Goal: Task Accomplishment & Management: Use online tool/utility

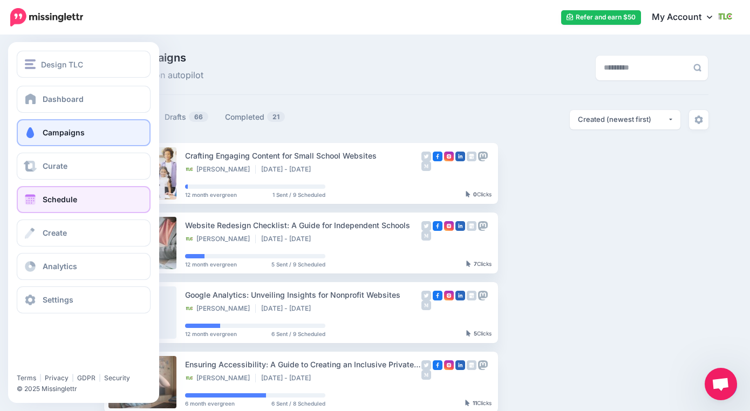
click at [31, 199] on span at bounding box center [30, 199] width 14 height 11
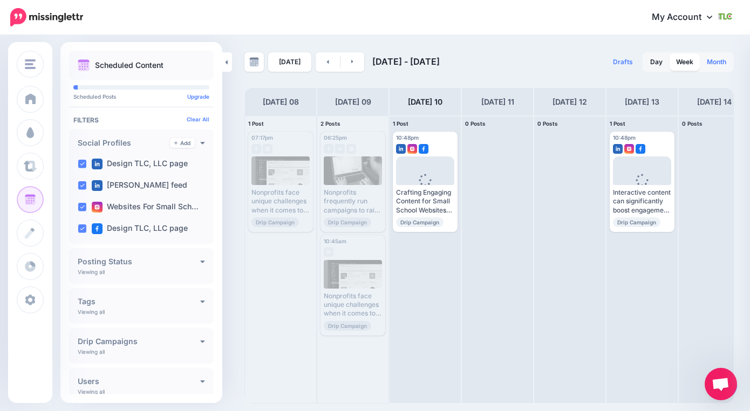
click at [716, 59] on link "Month" at bounding box center [717, 61] width 32 height 17
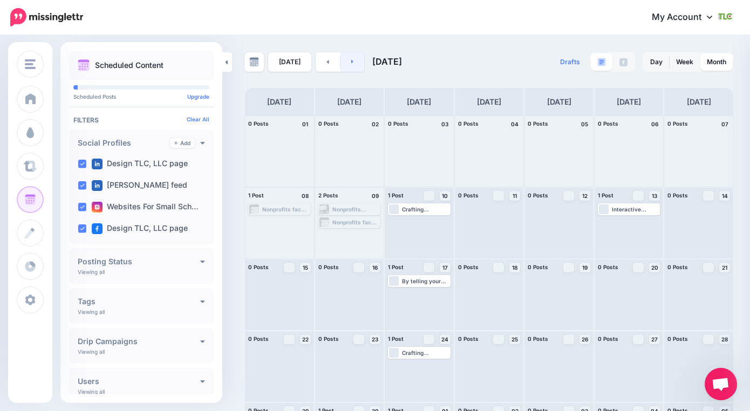
click at [351, 63] on link at bounding box center [353, 61] width 24 height 19
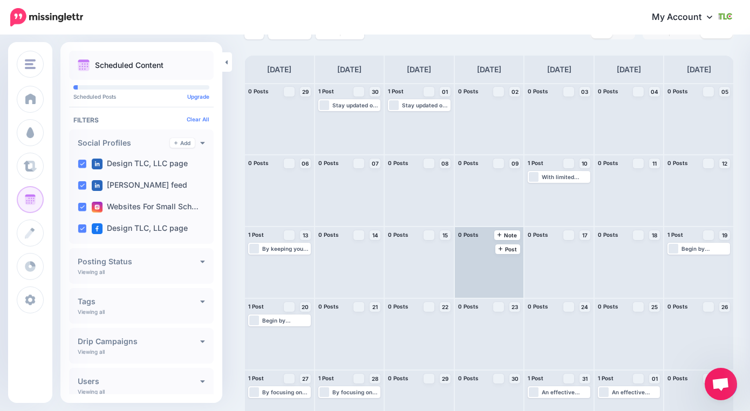
scroll to position [18, 0]
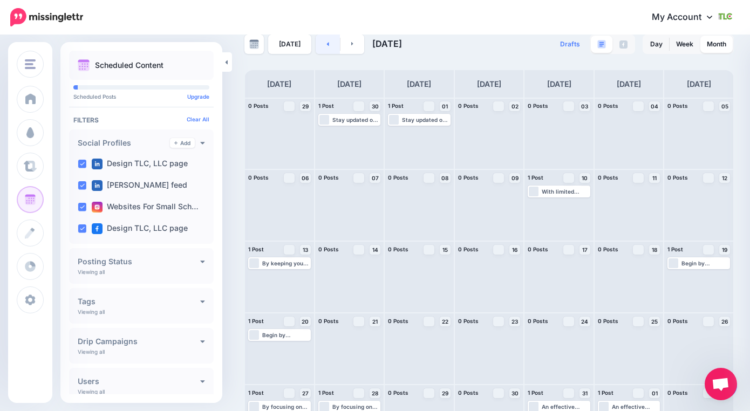
click at [327, 46] on link at bounding box center [328, 44] width 24 height 19
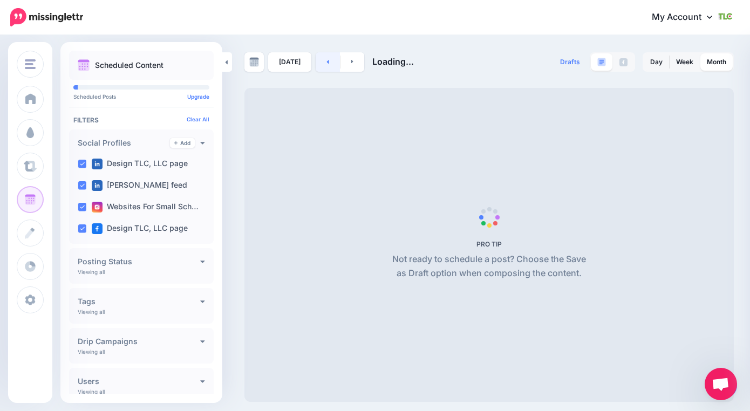
scroll to position [0, 0]
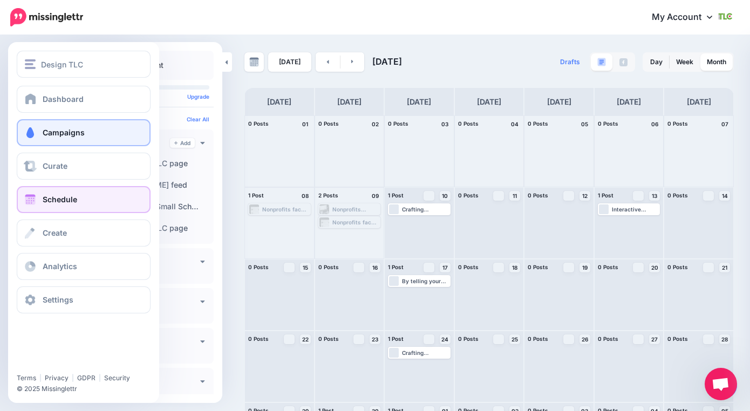
click at [73, 133] on span "Campaigns" at bounding box center [64, 132] width 42 height 9
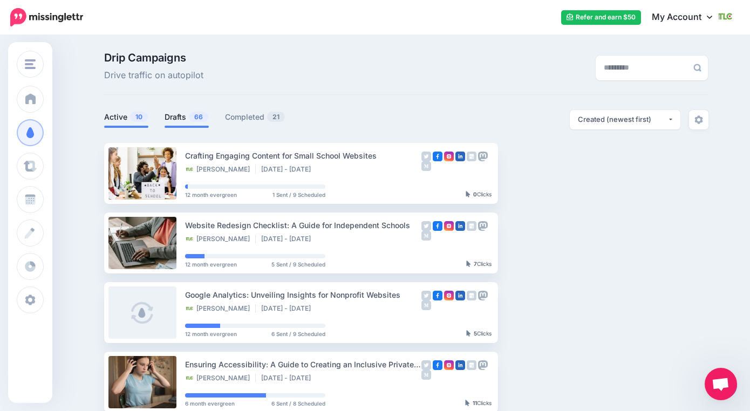
click at [170, 117] on link "Drafts 66" at bounding box center [187, 117] width 44 height 13
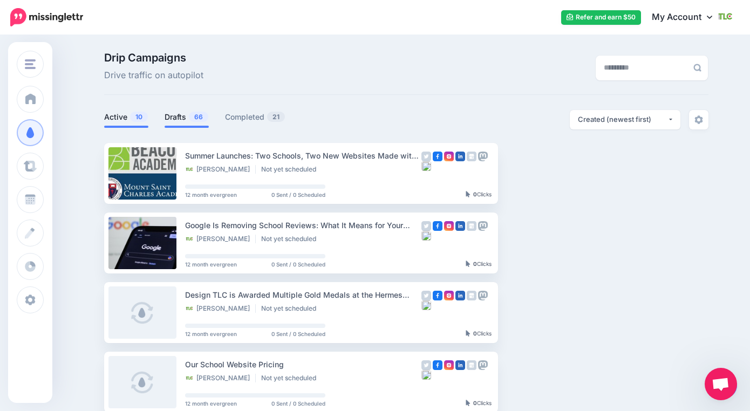
click at [113, 116] on link "Active 10" at bounding box center [126, 117] width 44 height 13
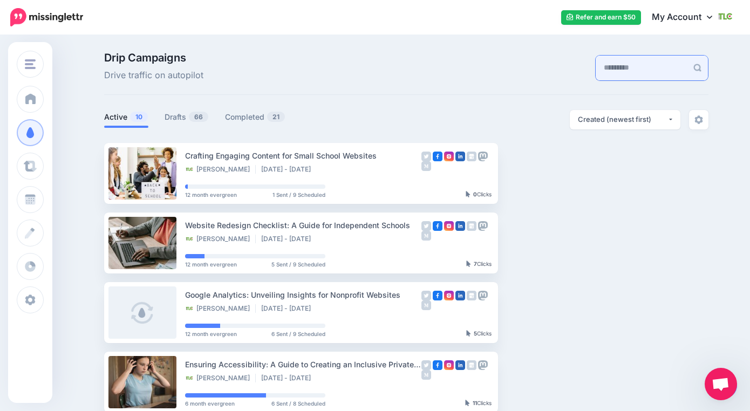
click at [604, 72] on input "text" at bounding box center [642, 68] width 92 height 25
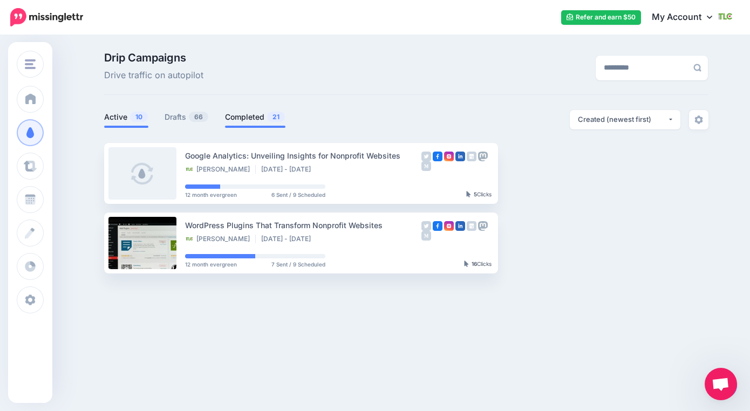
click at [242, 114] on link "Completed 21" at bounding box center [255, 117] width 60 height 13
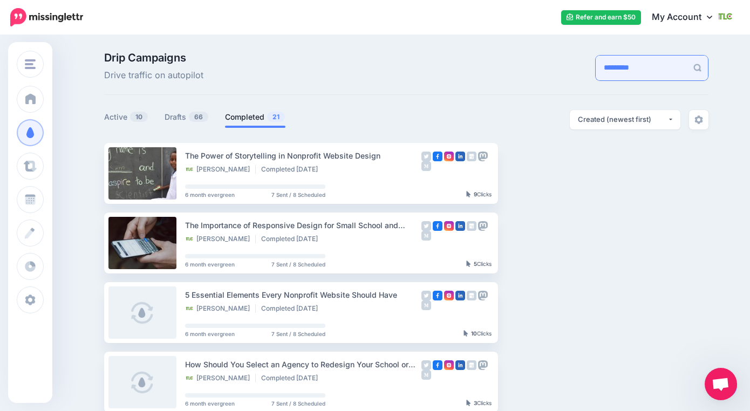
click at [628, 60] on input "*********" at bounding box center [642, 68] width 92 height 25
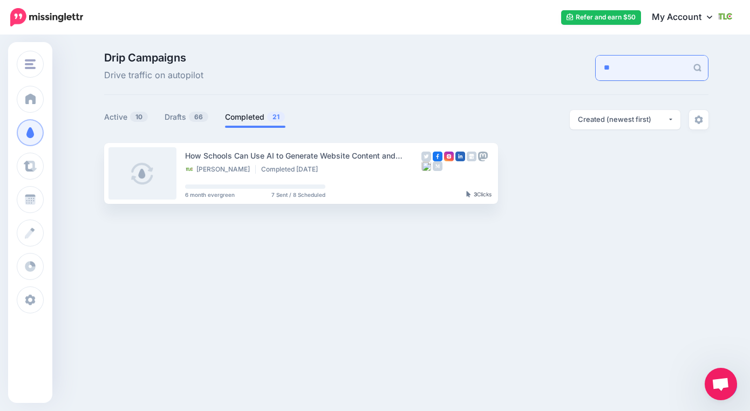
click at [603, 66] on input "**" at bounding box center [642, 68] width 92 height 25
type input "**********"
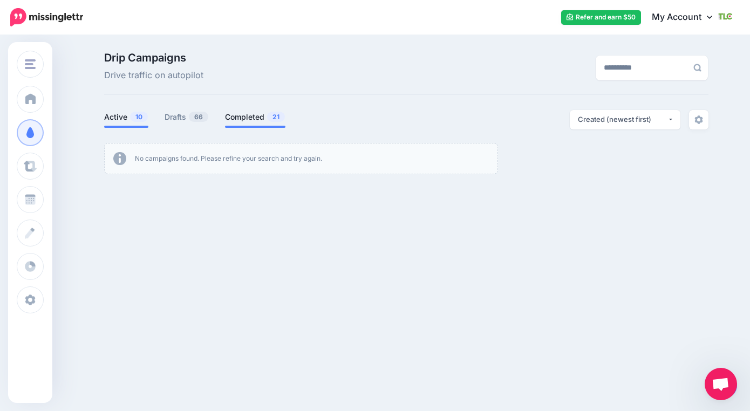
click at [109, 119] on link "Active 10" at bounding box center [126, 117] width 44 height 13
click at [167, 116] on link "Drafts 66" at bounding box center [187, 117] width 44 height 13
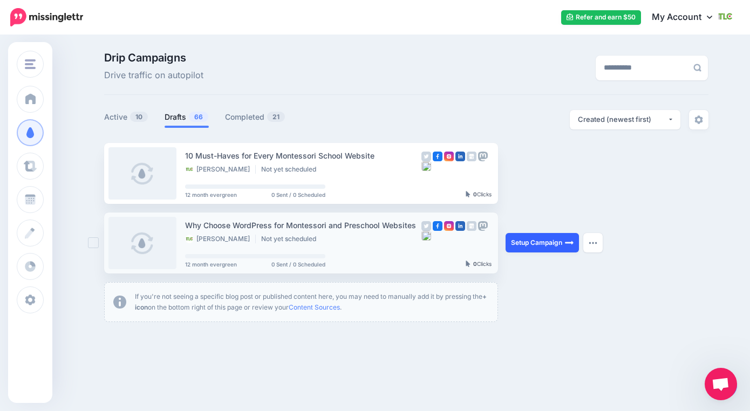
click at [537, 243] on link "Setup Campaign" at bounding box center [542, 242] width 73 height 19
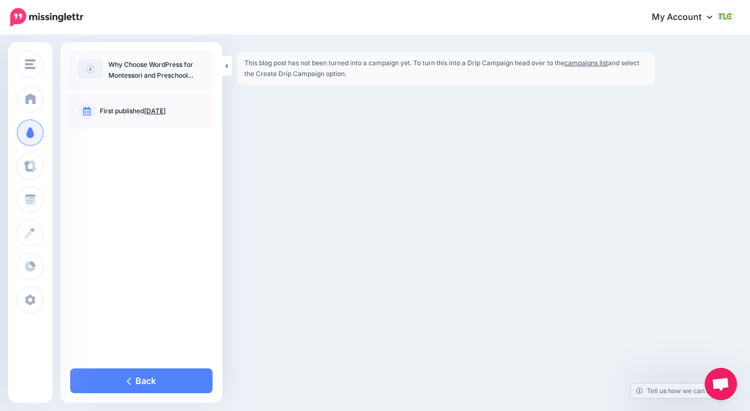
click at [578, 65] on link "campaigns list" at bounding box center [587, 63] width 44 height 8
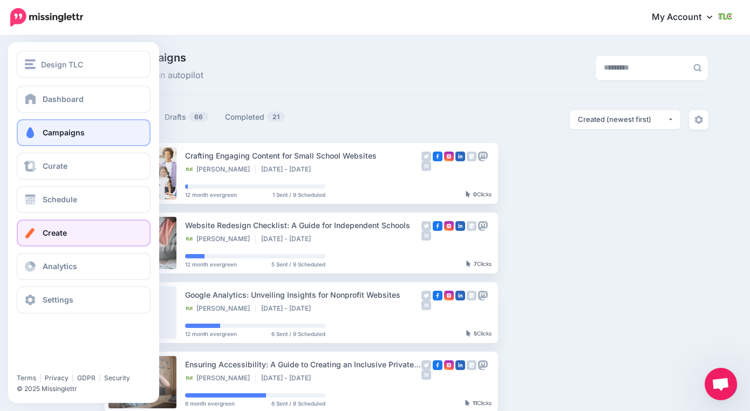
click at [45, 231] on span "Create" at bounding box center [55, 232] width 24 height 9
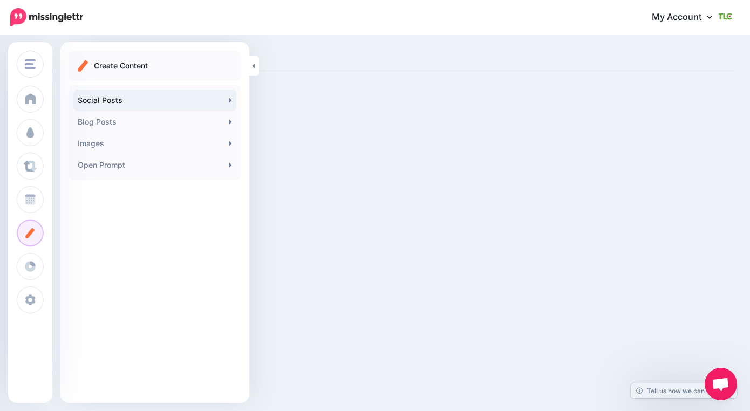
click at [113, 98] on link "Social Posts" at bounding box center [154, 101] width 163 height 22
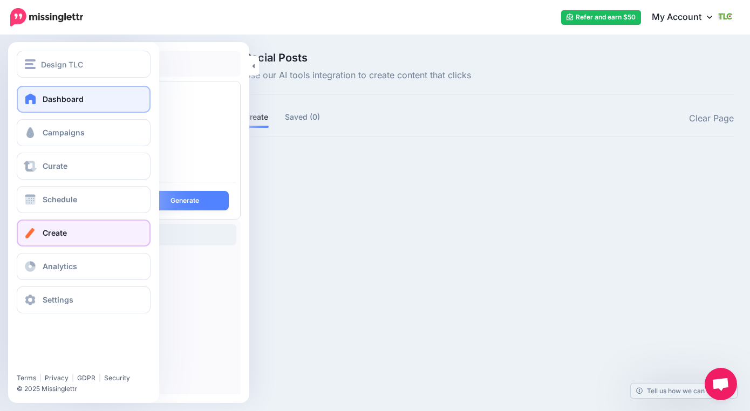
click at [38, 100] on link "Dashboard" at bounding box center [84, 99] width 134 height 27
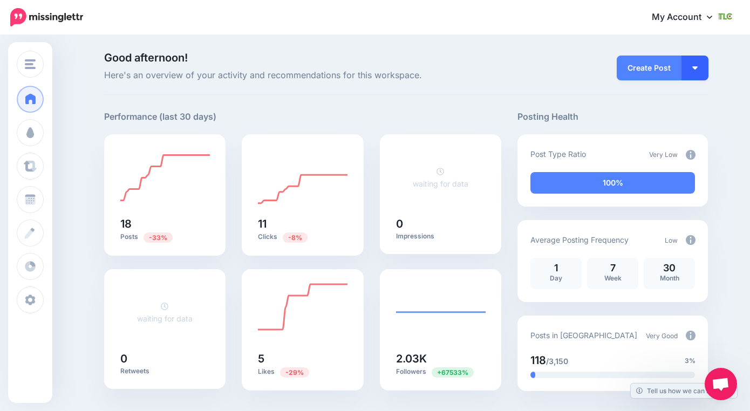
click at [700, 76] on button "button" at bounding box center [695, 68] width 27 height 25
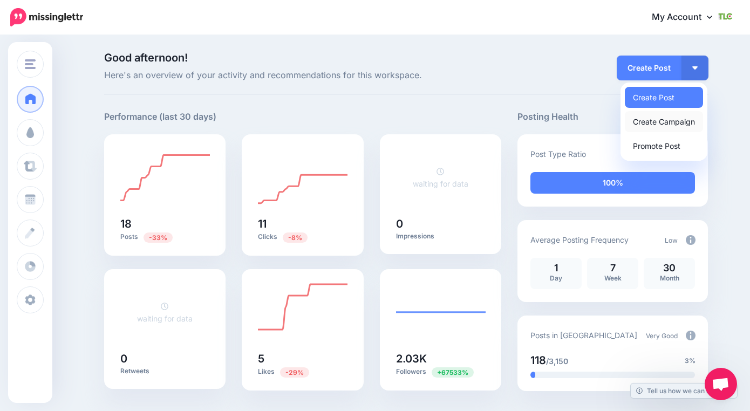
click at [653, 126] on link "Create Campaign" at bounding box center [664, 121] width 78 height 21
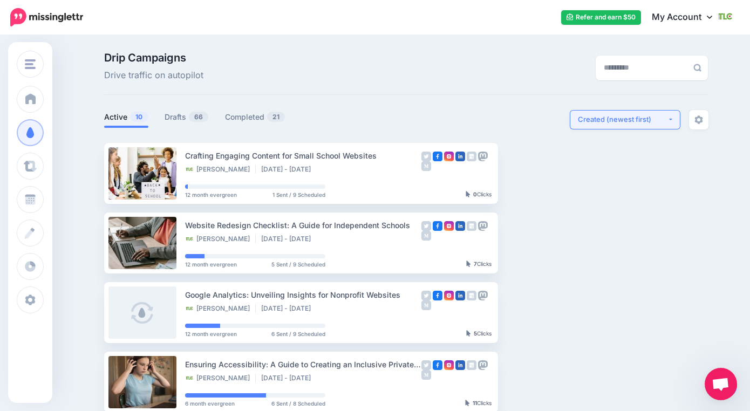
click at [609, 124] on div "Created (newest first)" at bounding box center [623, 119] width 90 height 10
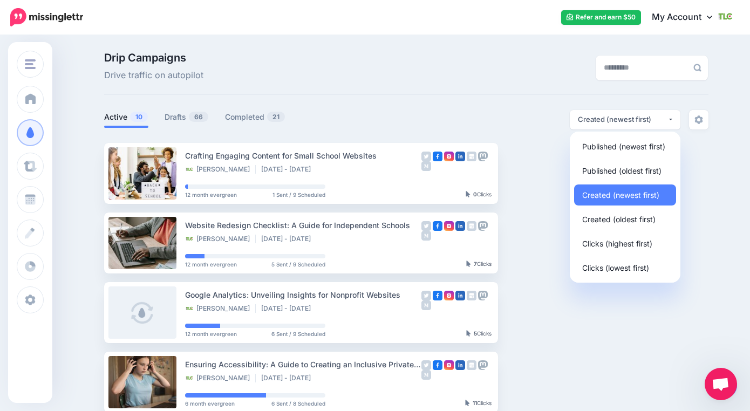
click at [496, 89] on div "Drip Campaigns Drive traffic on autopilot" at bounding box center [406, 73] width 605 height 43
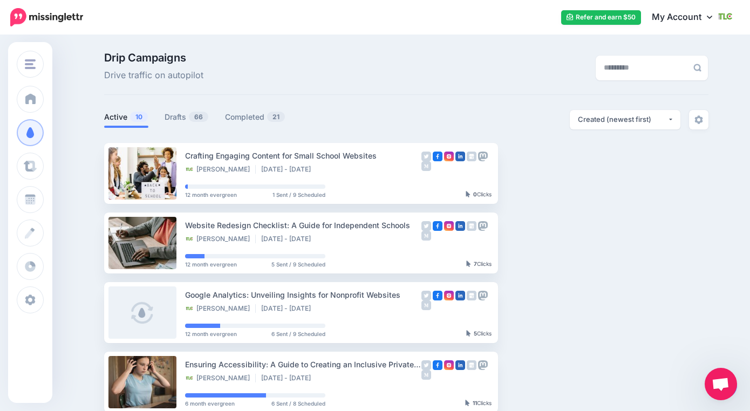
click at [601, 130] on div at bounding box center [406, 136] width 605 height 13
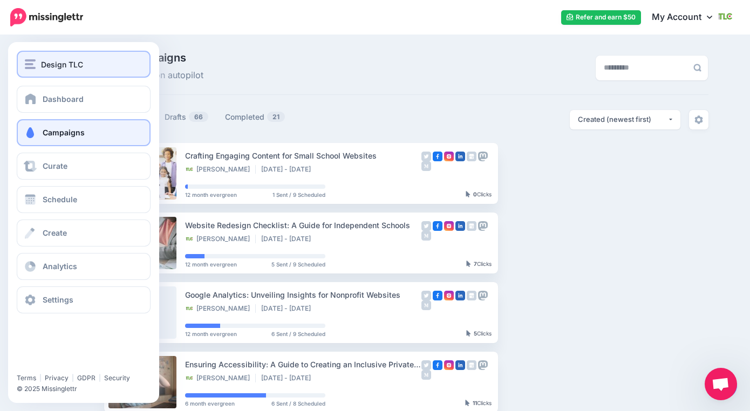
click at [61, 60] on span "Design TLC" at bounding box center [62, 64] width 42 height 12
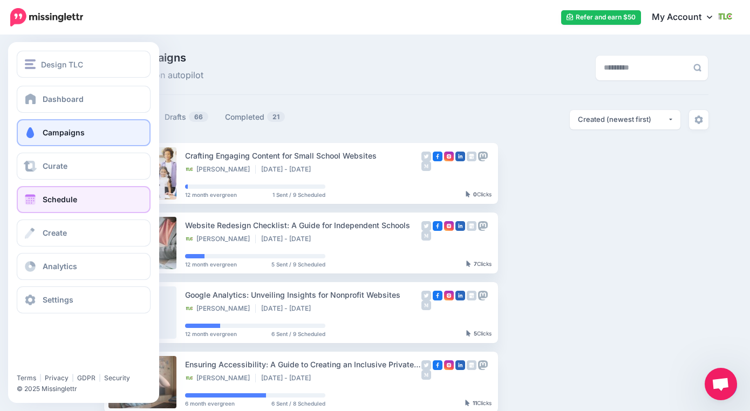
click at [61, 203] on span "Schedule" at bounding box center [60, 199] width 35 height 9
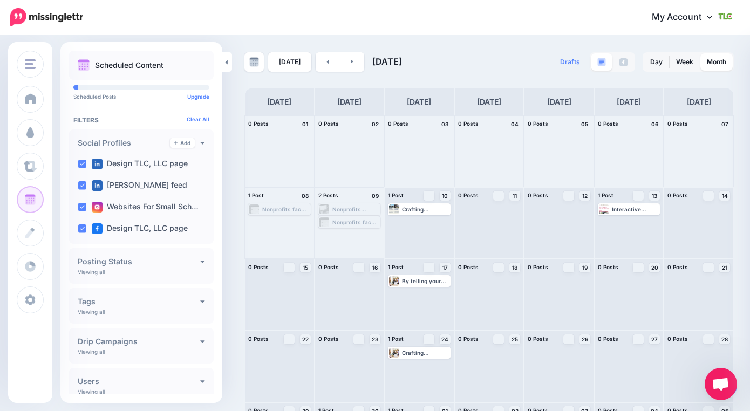
scroll to position [36, 0]
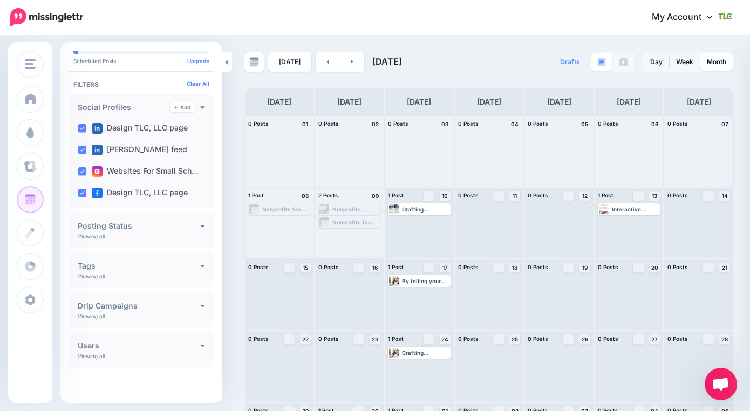
click at [192, 310] on div "Drip Campaigns Create" at bounding box center [141, 306] width 127 height 10
click at [178, 307] on link "Create" at bounding box center [178, 306] width 32 height 10
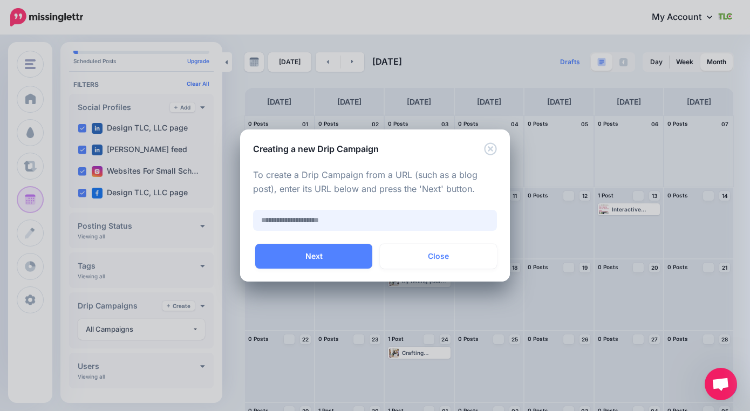
paste input "**********"
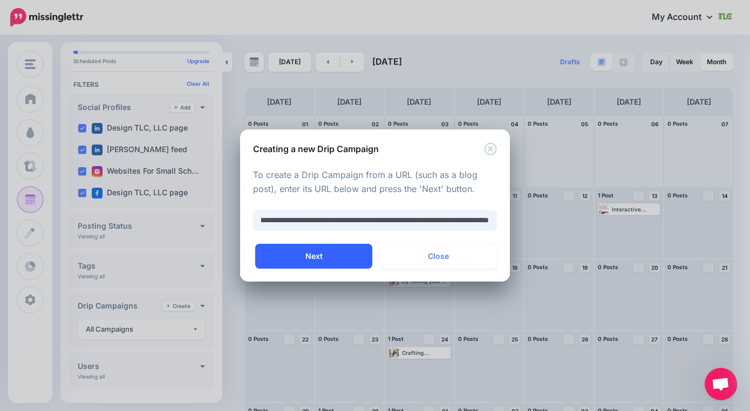
type input "**********"
click at [327, 252] on button "Next" at bounding box center [313, 256] width 117 height 25
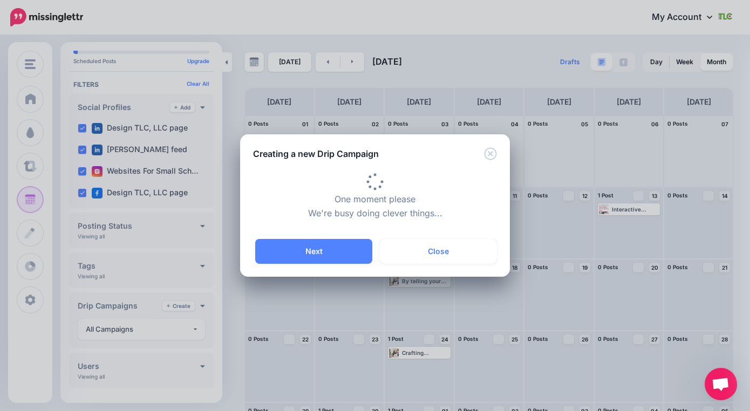
type input "**********"
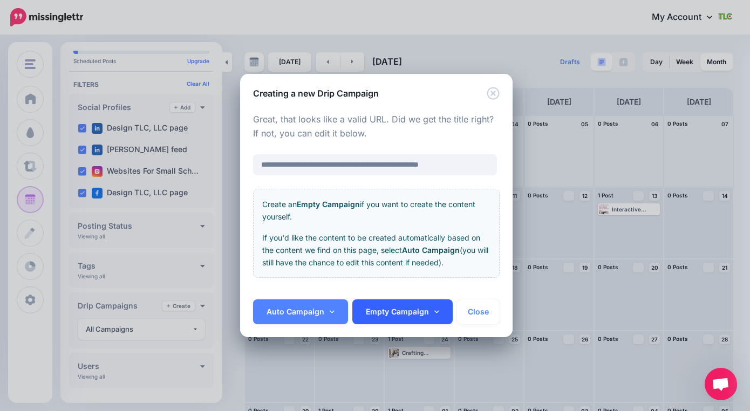
click at [423, 311] on link "Empty Campaign" at bounding box center [403, 312] width 100 height 25
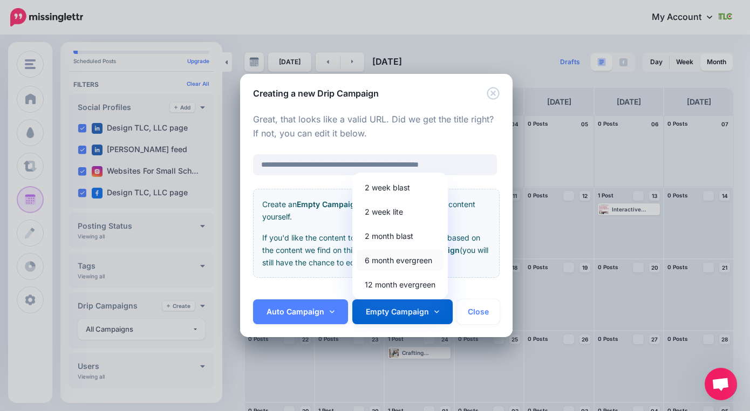
click at [410, 263] on link "6 month evergreen" at bounding box center [400, 260] width 87 height 21
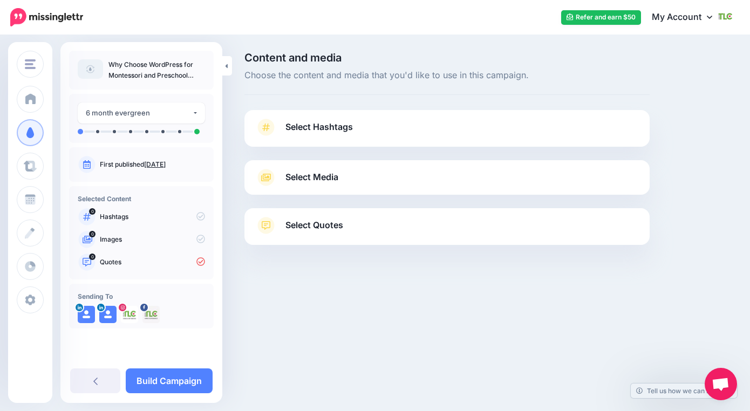
click at [330, 131] on span "Select Hashtags" at bounding box center [319, 127] width 67 height 15
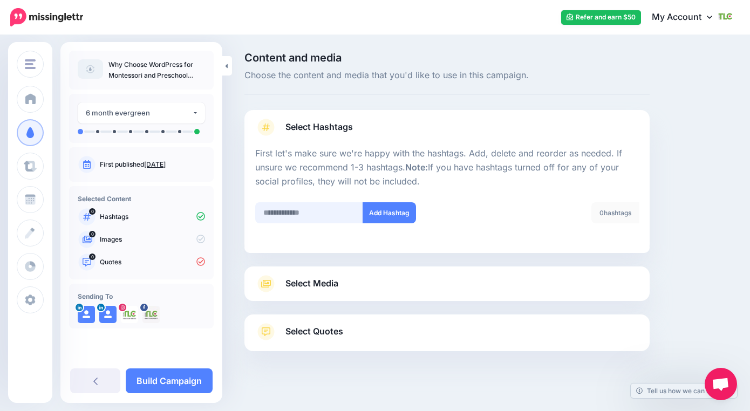
click at [310, 214] on input "text" at bounding box center [309, 212] width 108 height 21
type input "**********"
click at [391, 216] on button "Add Hashtag" at bounding box center [389, 212] width 53 height 21
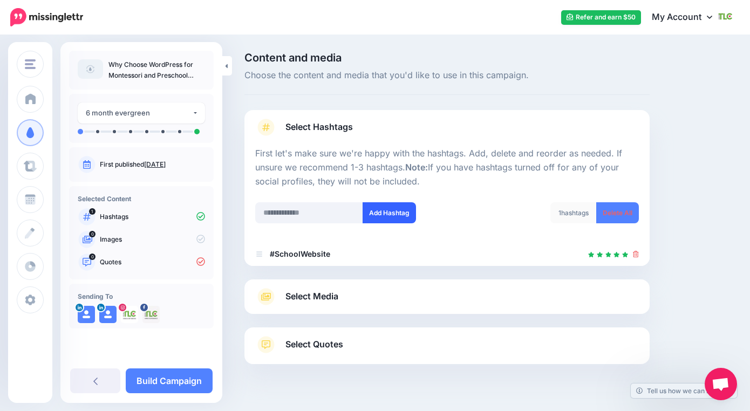
scroll to position [23, 0]
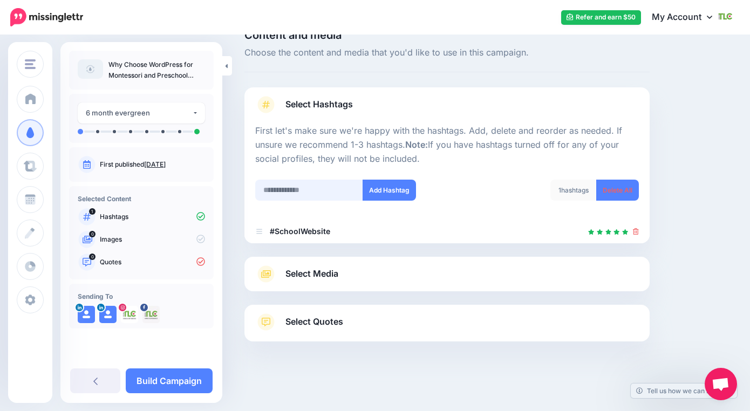
click at [313, 191] on input "text" at bounding box center [309, 190] width 108 height 21
type input "*"
type input "*********"
click at [401, 190] on button "Add Hashtag" at bounding box center [389, 190] width 53 height 21
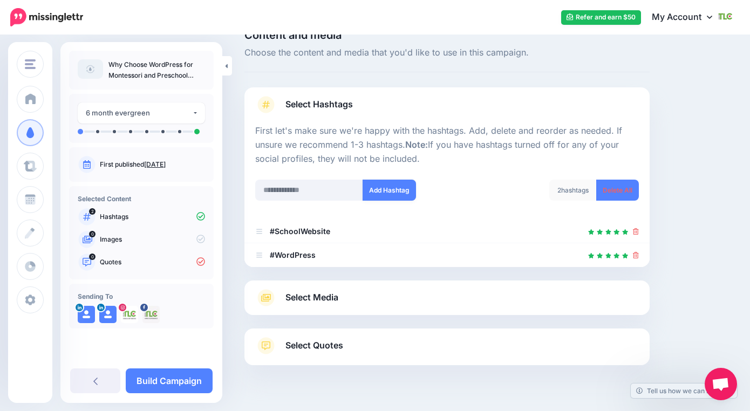
scroll to position [46, 0]
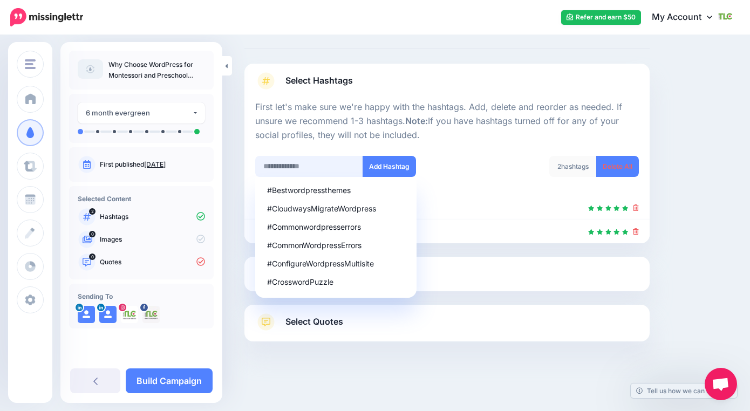
click at [322, 167] on input "text" at bounding box center [309, 166] width 108 height 21
type input "**********"
click at [390, 165] on button "Add Hashtag" at bounding box center [389, 166] width 53 height 21
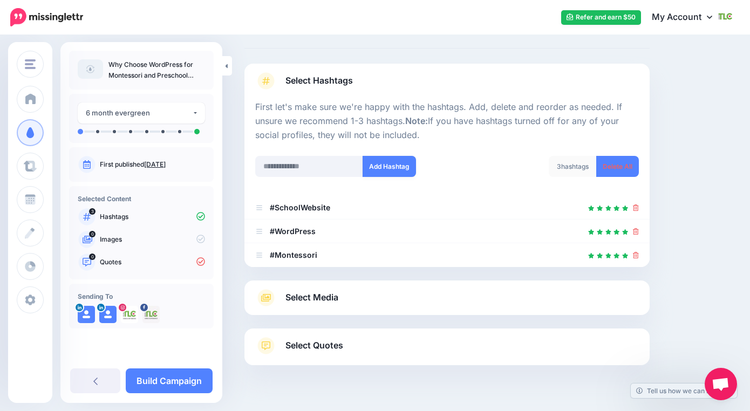
scroll to position [70, 0]
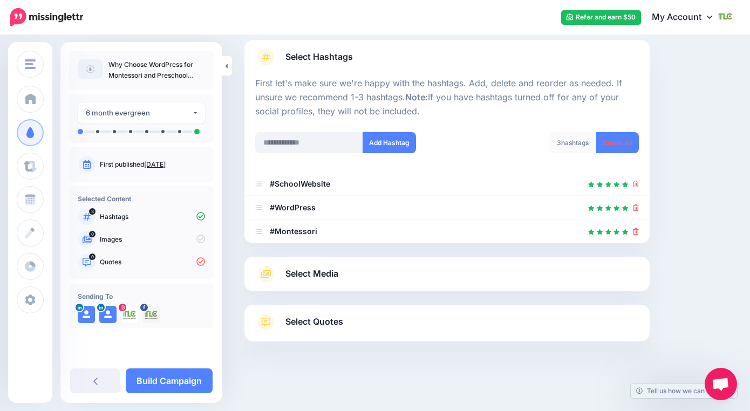
click at [320, 278] on span "Select Media" at bounding box center [312, 274] width 53 height 15
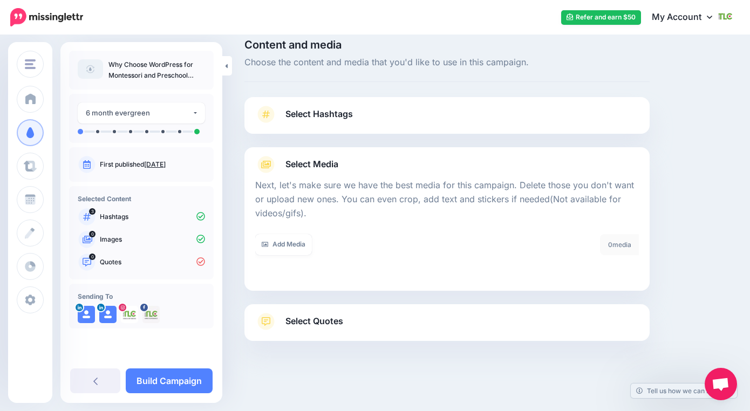
scroll to position [12, 0]
click at [288, 250] on link "Add Media" at bounding box center [283, 245] width 57 height 21
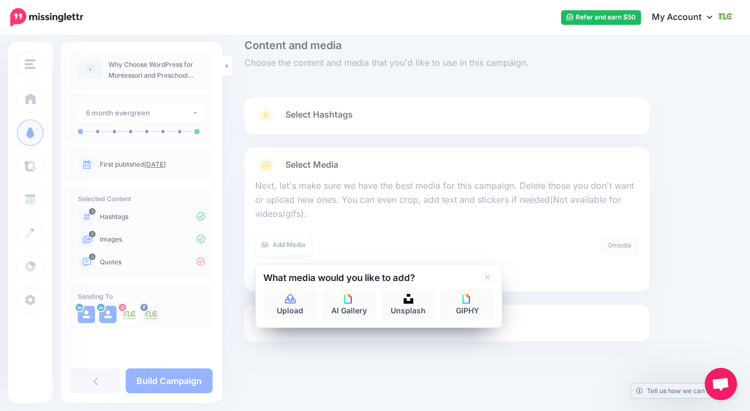
click at [438, 223] on div at bounding box center [447, 227] width 384 height 13
click at [411, 200] on p "Next, let's make sure we have the best media for this campaign. Delete those yo…" at bounding box center [447, 200] width 384 height 42
click at [528, 283] on div "Select Media Next, let's make sure we have the best media for this campaign. De…" at bounding box center [447, 220] width 405 height 144
click at [486, 278] on icon at bounding box center [487, 278] width 5 height 9
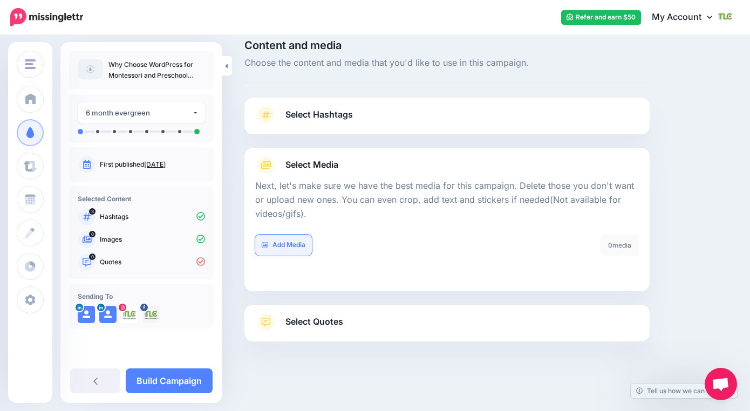
click at [290, 243] on link "Add Media" at bounding box center [283, 245] width 57 height 21
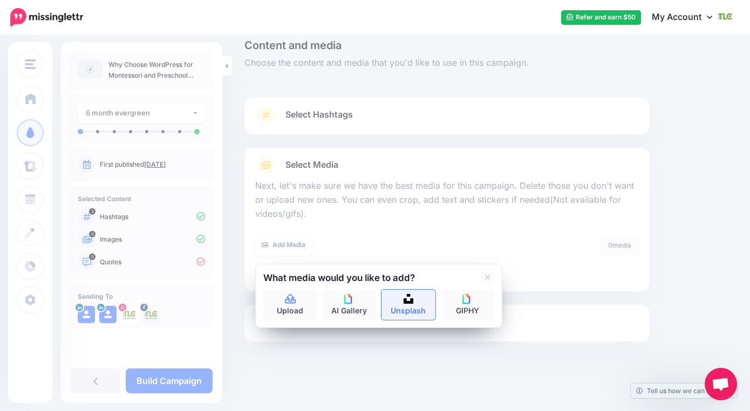
click at [417, 301] on link "Unsplash" at bounding box center [409, 305] width 54 height 30
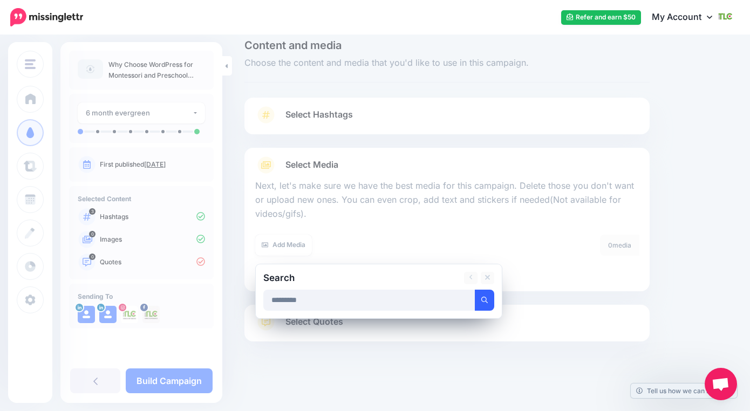
type input "*********"
click at [482, 293] on button "submit" at bounding box center [484, 300] width 19 height 21
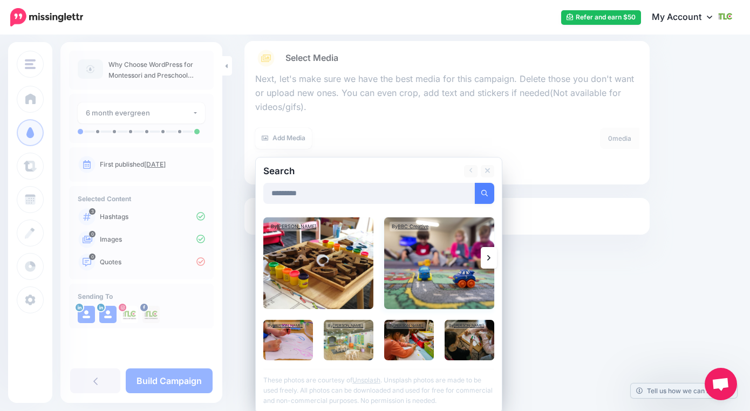
scroll to position [121, 0]
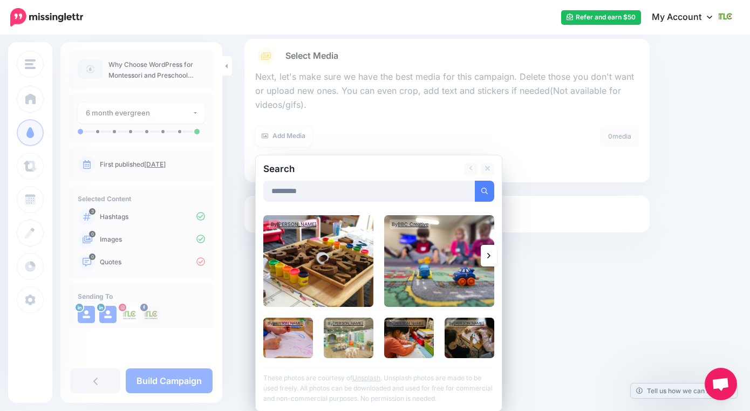
click at [483, 257] on link at bounding box center [489, 256] width 16 height 22
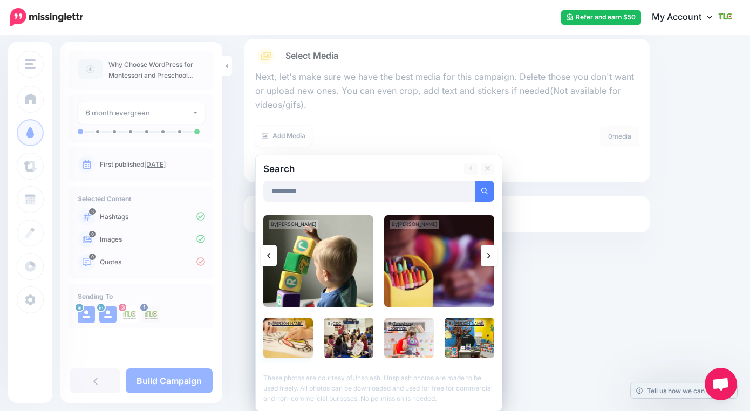
click at [296, 346] on img at bounding box center [288, 338] width 50 height 40
click at [465, 190] on link "Add Media" at bounding box center [472, 191] width 46 height 21
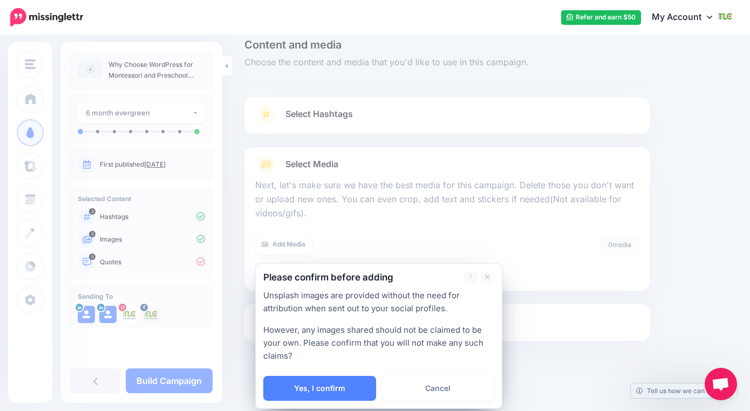
scroll to position [12, 0]
click at [344, 384] on link "Yes, I confirm" at bounding box center [319, 389] width 113 height 25
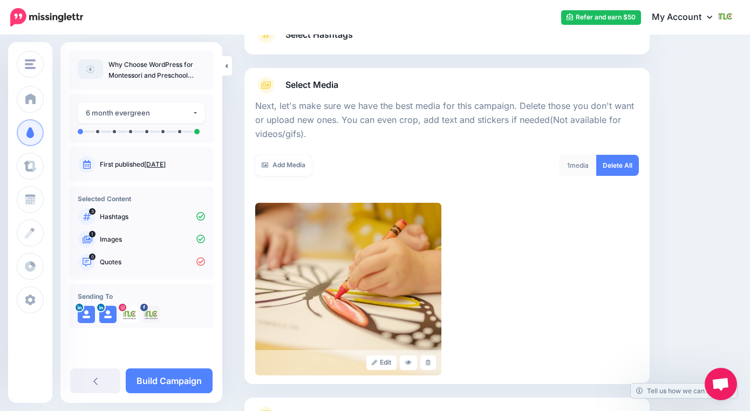
scroll to position [116, 0]
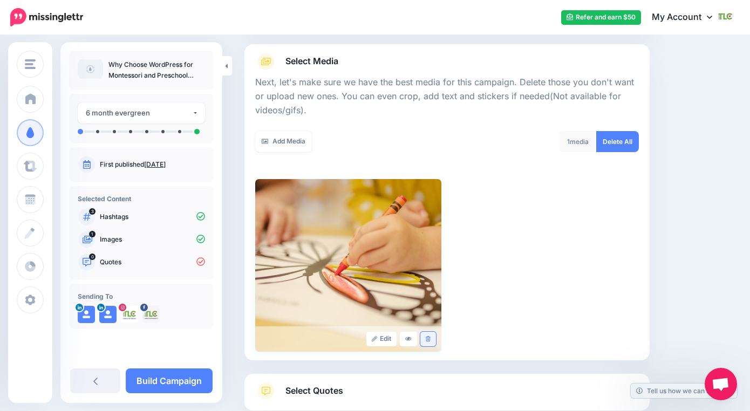
click at [425, 342] on link at bounding box center [429, 339] width 16 height 15
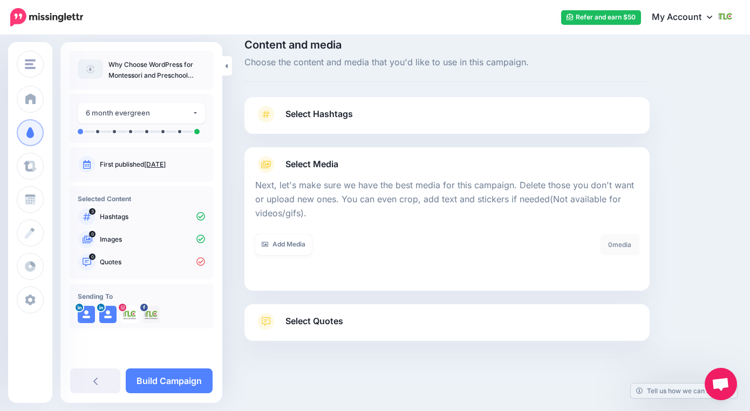
scroll to position [12, 0]
click at [289, 249] on link "Add Media" at bounding box center [283, 245] width 57 height 21
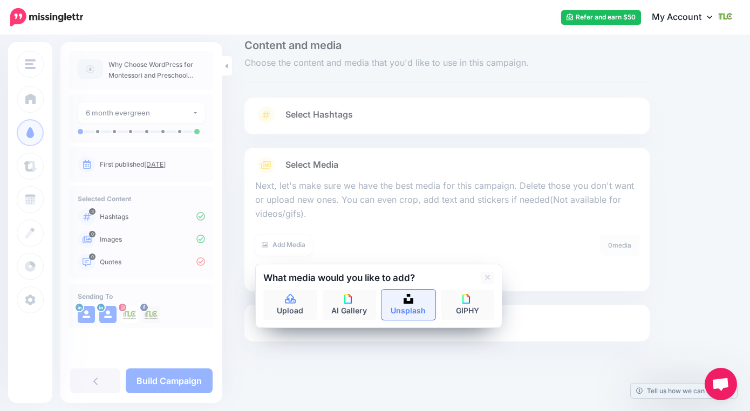
click at [402, 296] on link "Unsplash" at bounding box center [409, 305] width 54 height 30
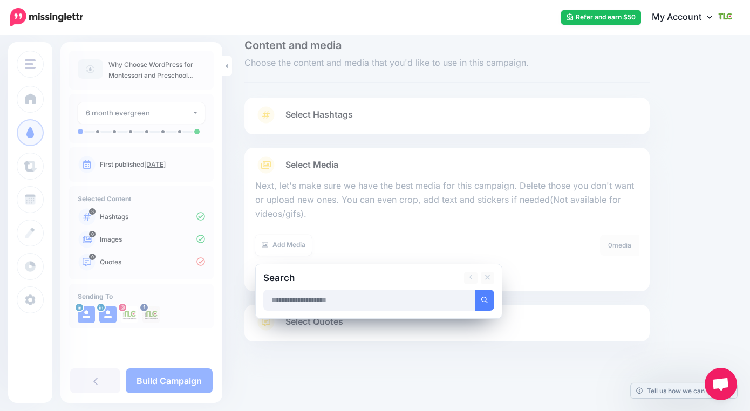
type input "*"
type input "**********"
click at [486, 300] on icon "submit" at bounding box center [485, 300] width 6 height 6
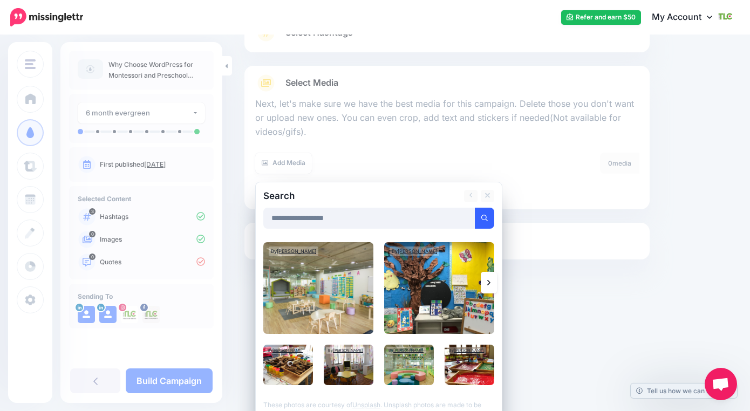
scroll to position [117, 0]
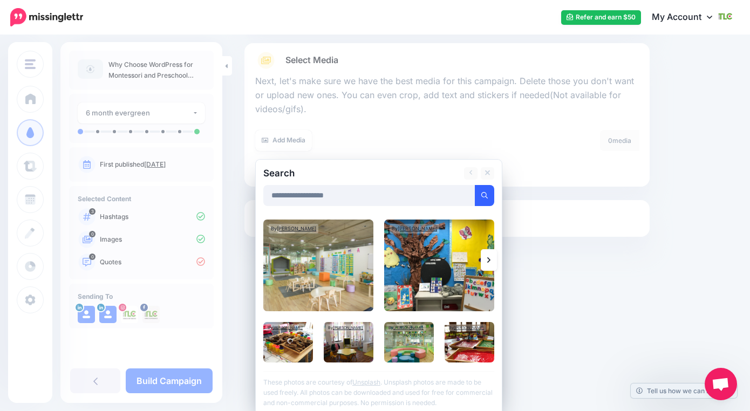
click at [489, 261] on icon at bounding box center [488, 260] width 3 height 5
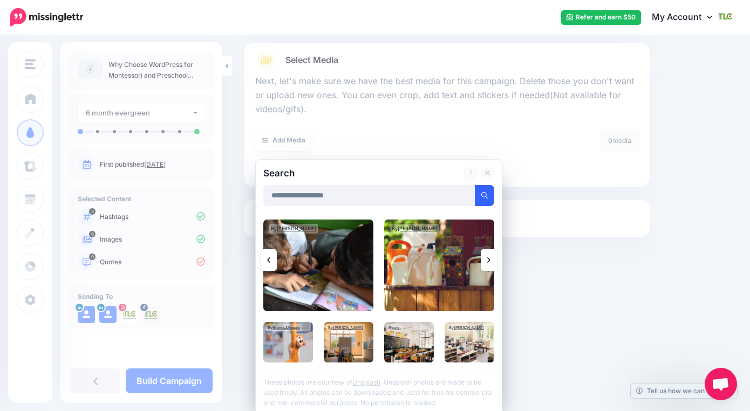
click at [488, 261] on icon at bounding box center [488, 260] width 3 height 9
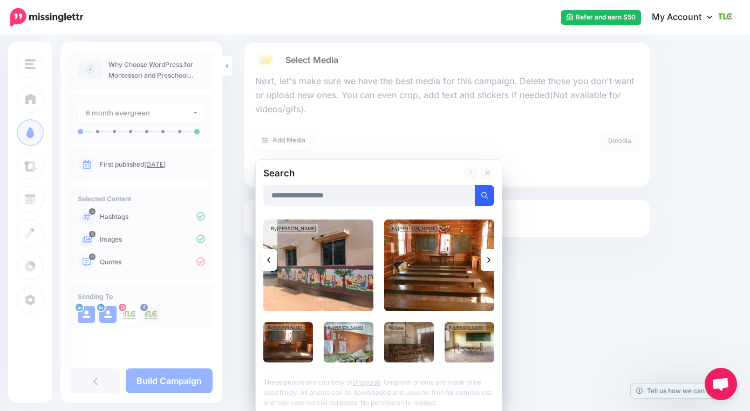
click at [487, 261] on icon at bounding box center [488, 260] width 3 height 9
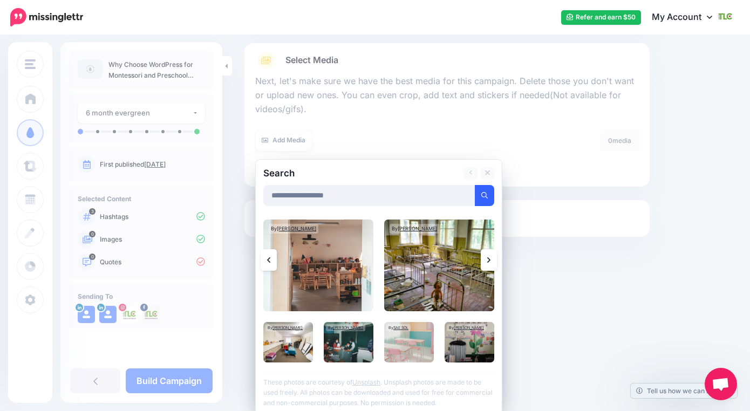
click at [487, 261] on icon at bounding box center [488, 260] width 3 height 9
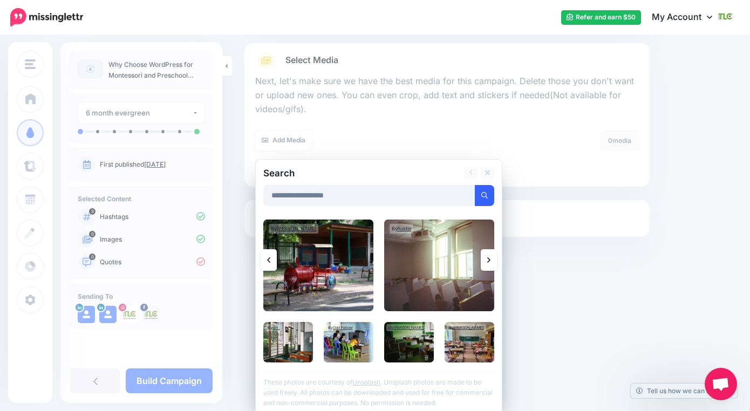
click at [487, 261] on icon at bounding box center [488, 260] width 3 height 9
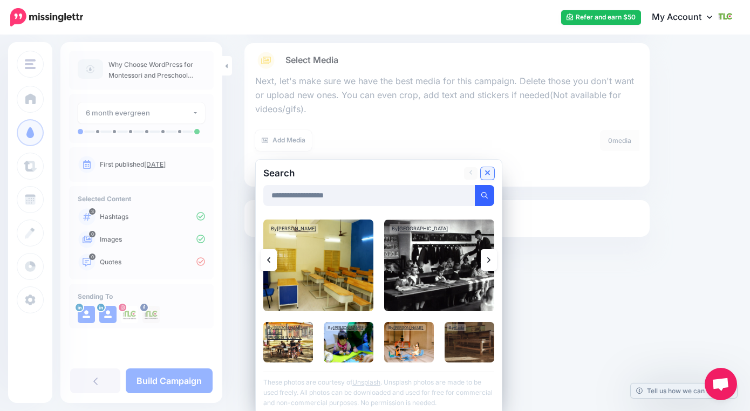
click at [491, 171] on link at bounding box center [487, 173] width 13 height 12
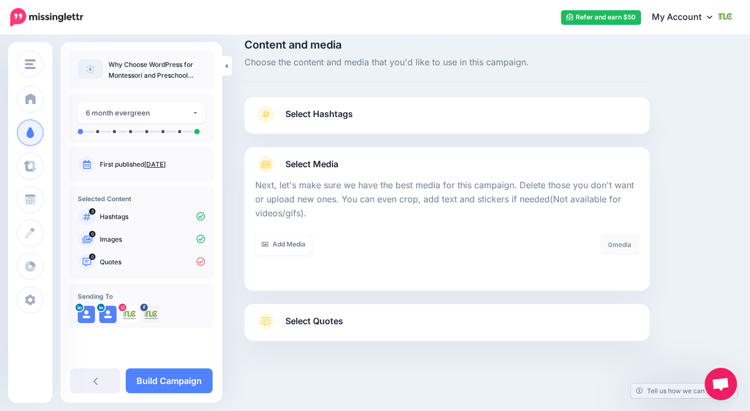
scroll to position [12, 0]
click at [282, 247] on link "Add Media" at bounding box center [283, 245] width 57 height 21
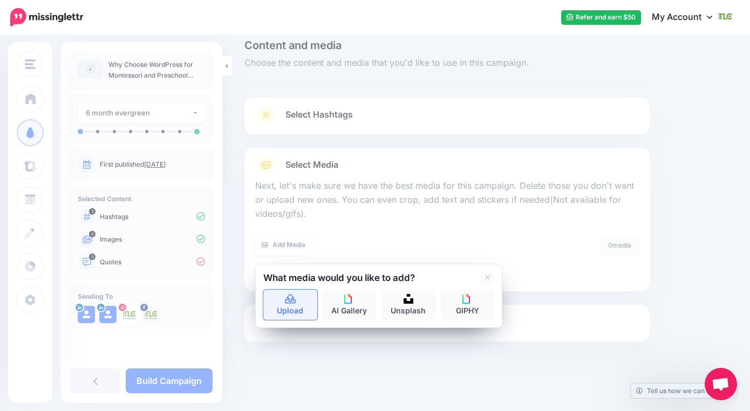
click at [284, 291] on link "Upload" at bounding box center [290, 305] width 54 height 30
click at [294, 301] on icon at bounding box center [290, 300] width 12 height 10
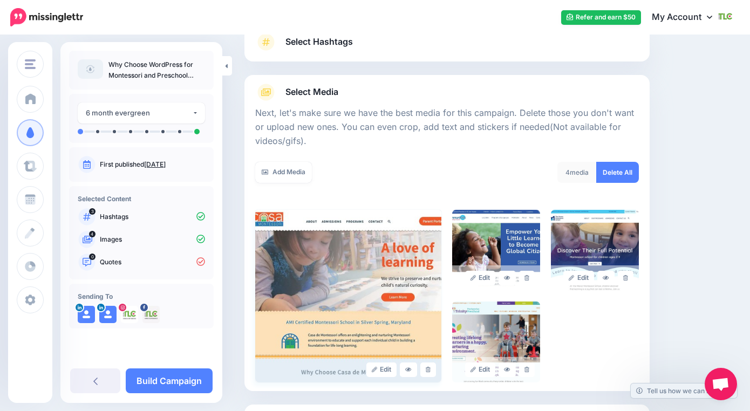
scroll to position [185, 0]
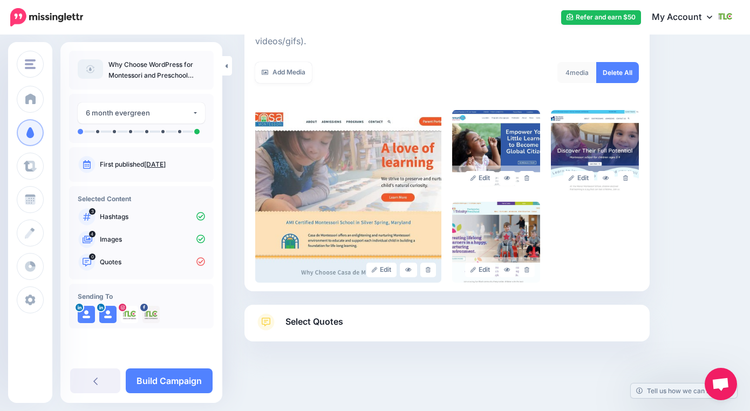
click at [316, 320] on span "Select Quotes" at bounding box center [315, 322] width 58 height 15
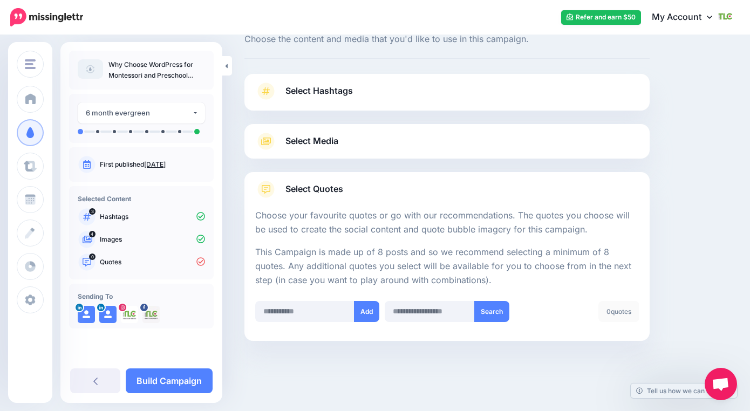
scroll to position [36, 0]
click at [303, 313] on input "text" at bounding box center [304, 312] width 99 height 21
paste input "**********"
type input "**********"
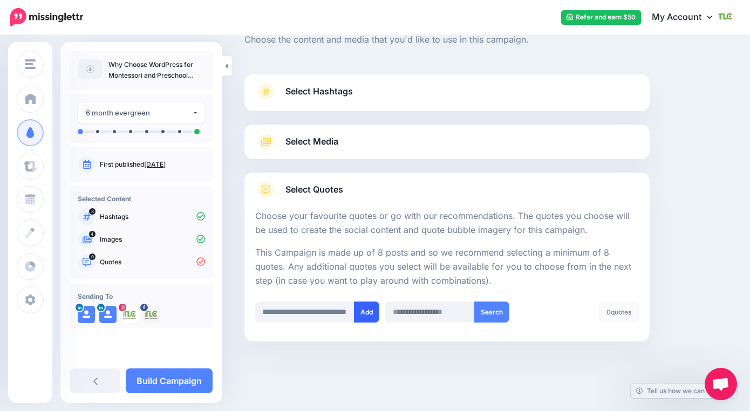
click at [366, 314] on button "Add" at bounding box center [366, 312] width 25 height 21
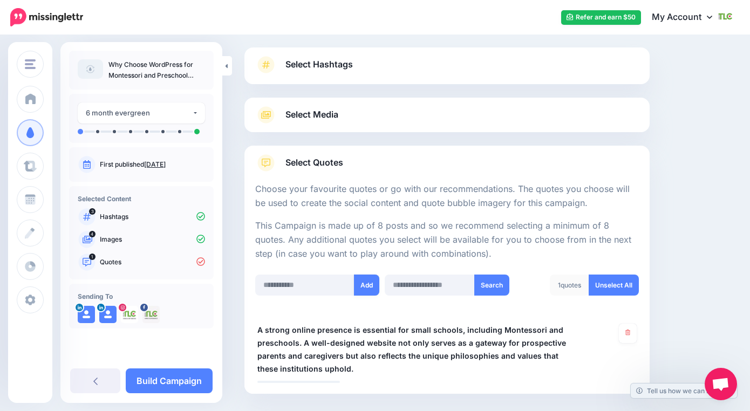
scroll to position [115, 0]
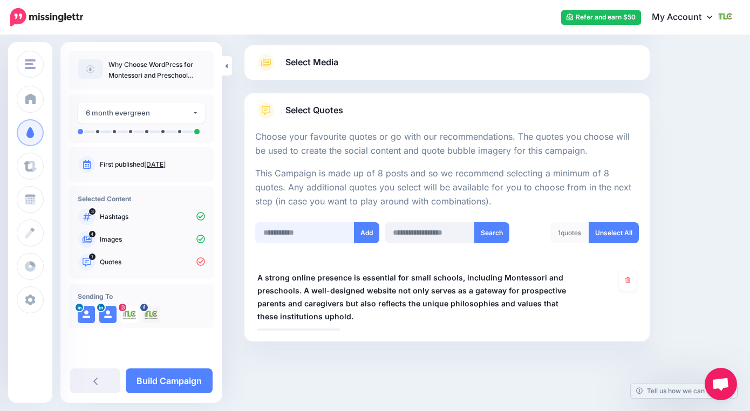
click at [299, 236] on input "text" at bounding box center [304, 232] width 99 height 21
paste input "**********"
type input "**********"
click at [360, 235] on button "Add" at bounding box center [366, 232] width 25 height 21
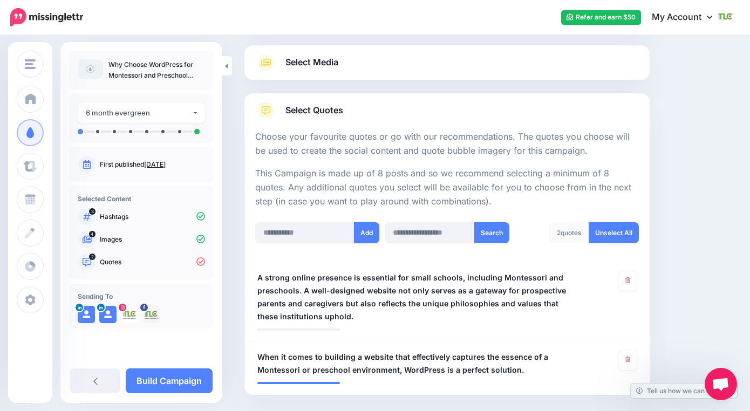
scroll to position [168, 0]
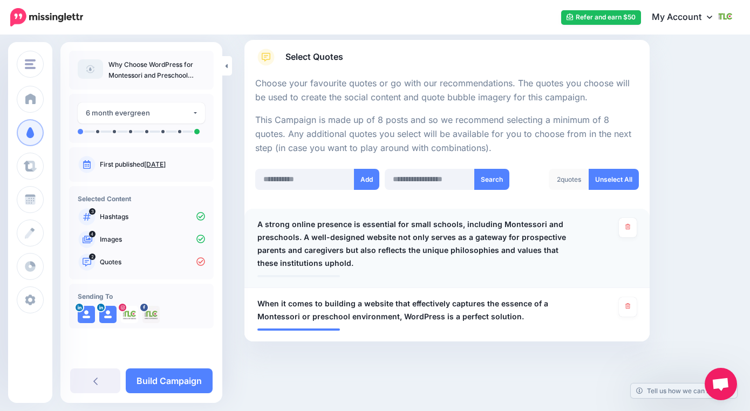
click at [374, 254] on span "A strong online presence is essential for small schools, including Montessori a…" at bounding box center [415, 244] width 314 height 52
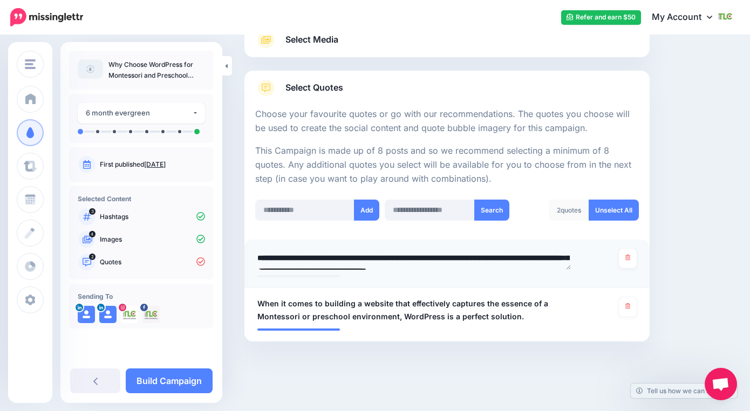
scroll to position [0, 0]
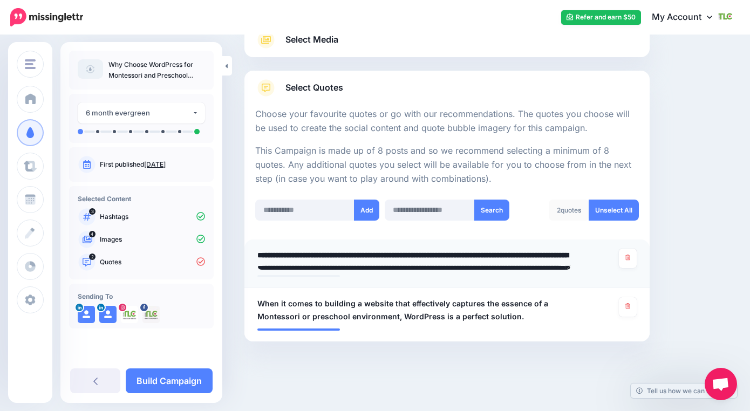
drag, startPoint x: 303, startPoint y: 258, endPoint x: 262, endPoint y: 246, distance: 43.1
click at [262, 246] on li "**********" at bounding box center [447, 264] width 405 height 49
click at [365, 365] on div "Content and media Choose the content and media that you'd like to use in this c…" at bounding box center [447, 155] width 422 height 481
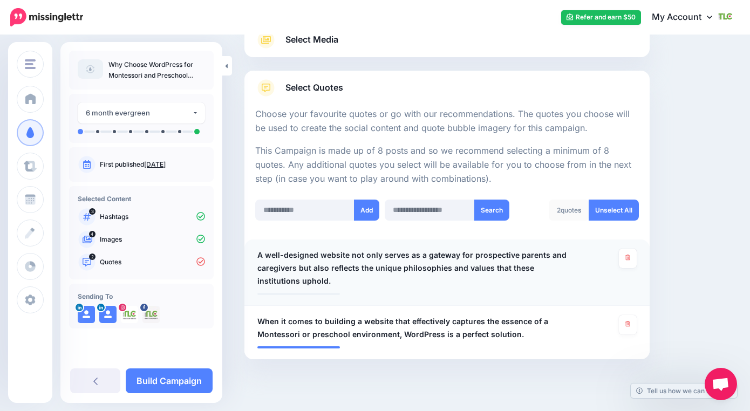
click at [383, 277] on span "A well-designed website not only serves as a gateway for prospective parents an…" at bounding box center [415, 268] width 314 height 39
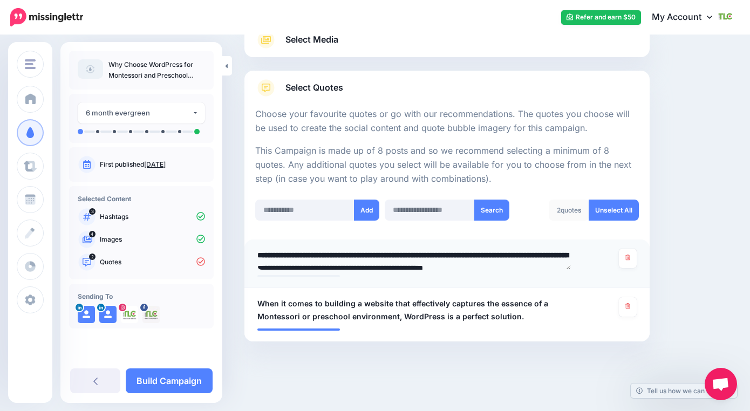
paste textarea "**********"
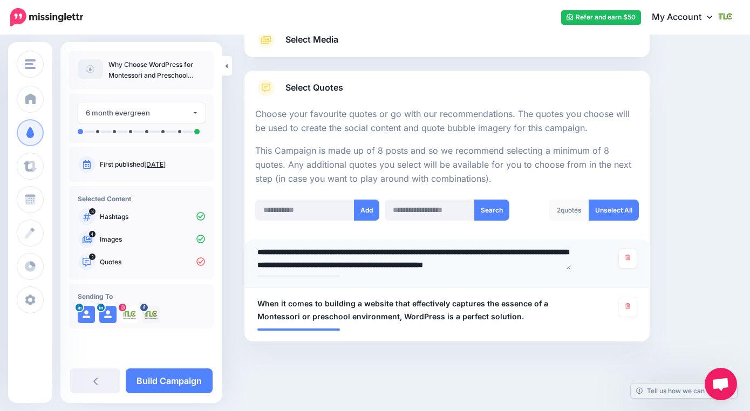
type textarea "**********"
click at [348, 277] on li "**********" at bounding box center [447, 264] width 405 height 49
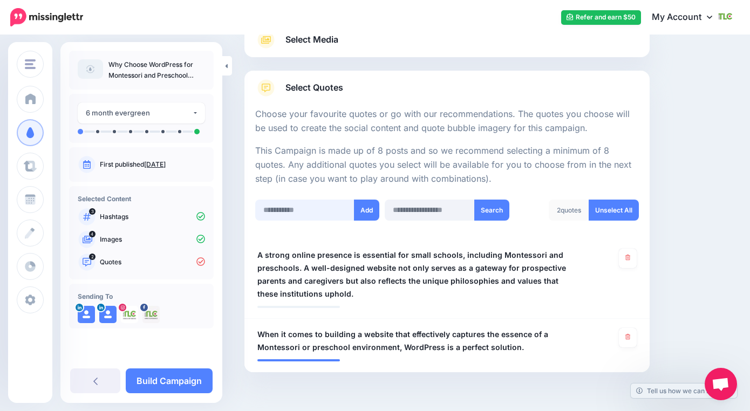
click at [313, 208] on input "text" at bounding box center [304, 210] width 99 height 21
paste input "**********"
type input "**********"
click at [360, 212] on button "Add" at bounding box center [366, 210] width 25 height 21
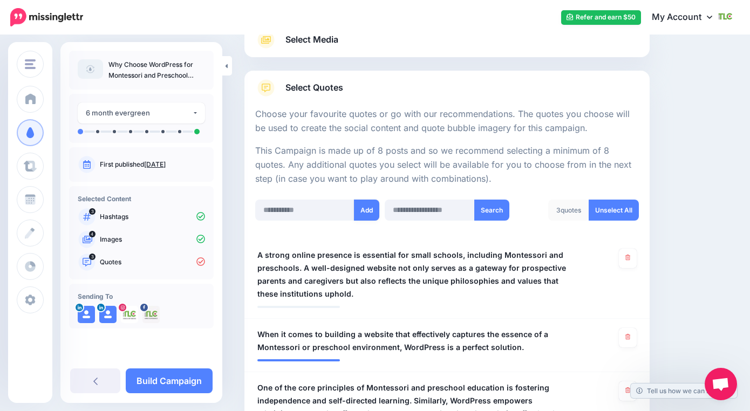
scroll to position [235, 0]
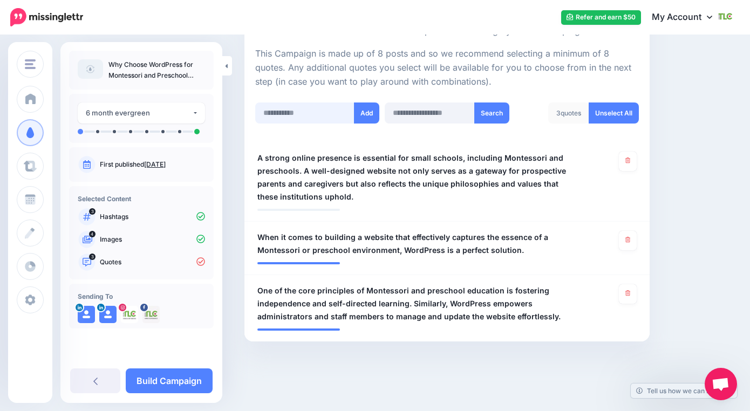
click at [312, 113] on input "text" at bounding box center [304, 113] width 99 height 21
paste input "**********"
type input "**********"
click at [365, 113] on button "Add" at bounding box center [366, 113] width 25 height 21
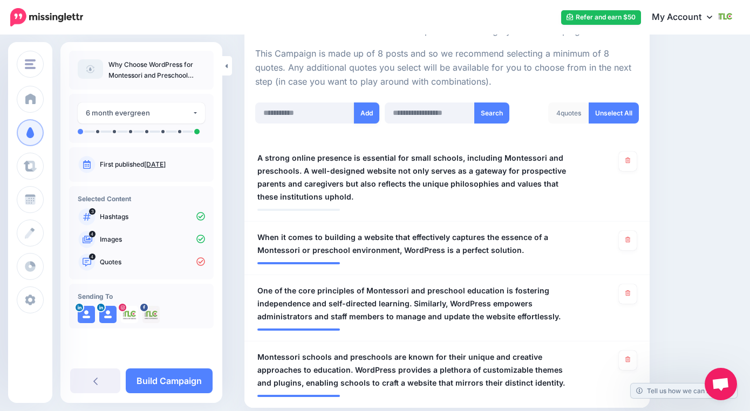
scroll to position [301, 0]
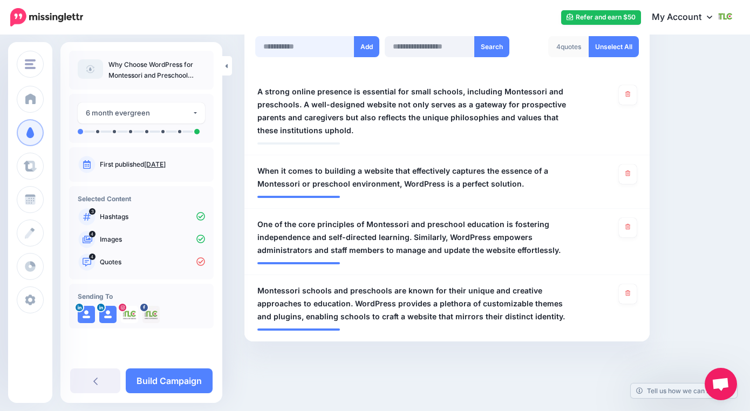
click at [325, 41] on input "text" at bounding box center [304, 46] width 99 height 21
paste input "**********"
type input "**********"
click at [367, 46] on button "Add" at bounding box center [366, 46] width 25 height 21
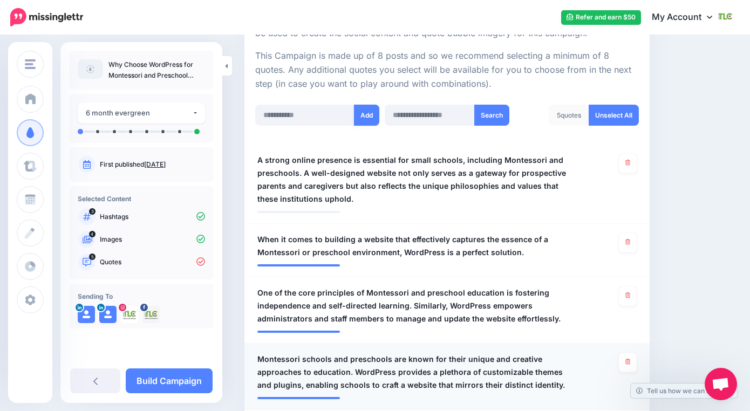
scroll to position [234, 0]
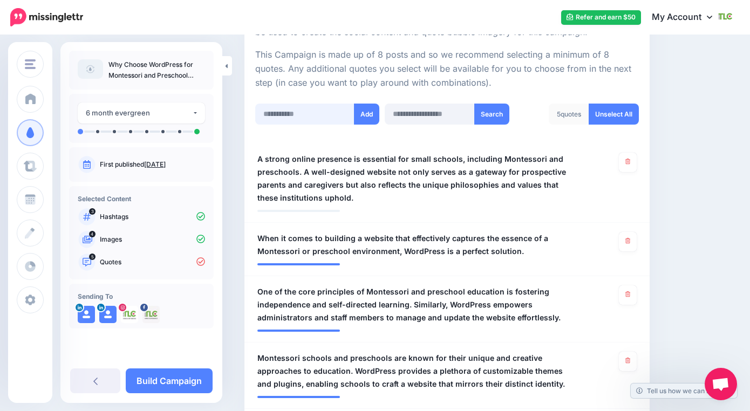
click at [305, 117] on input "text" at bounding box center [304, 114] width 99 height 21
paste input "**********"
type input "**********"
click at [368, 117] on button "Add" at bounding box center [366, 114] width 25 height 21
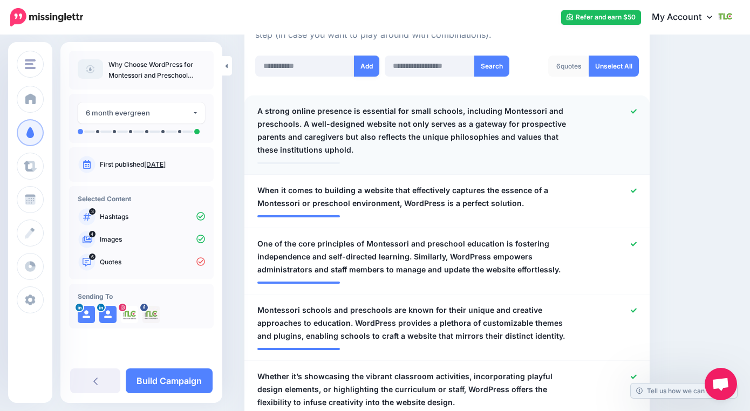
scroll to position [274, 0]
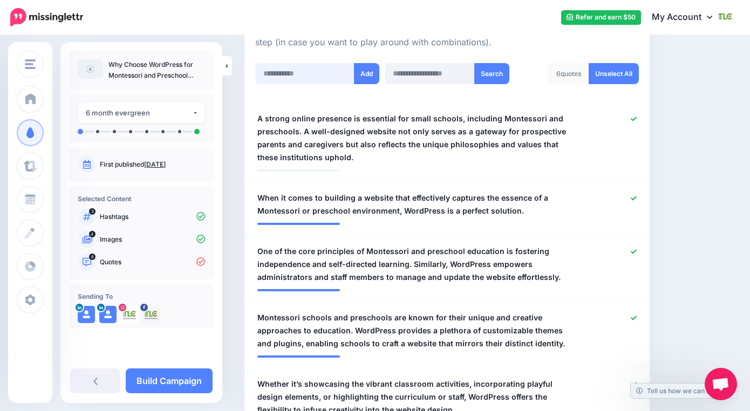
click at [326, 73] on input "text" at bounding box center [304, 73] width 99 height 21
paste input "**********"
type input "**********"
click at [361, 73] on button "Add" at bounding box center [366, 73] width 25 height 21
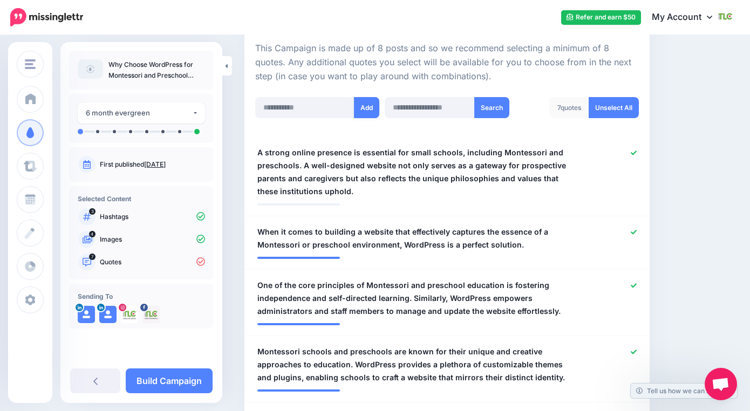
scroll to position [202, 0]
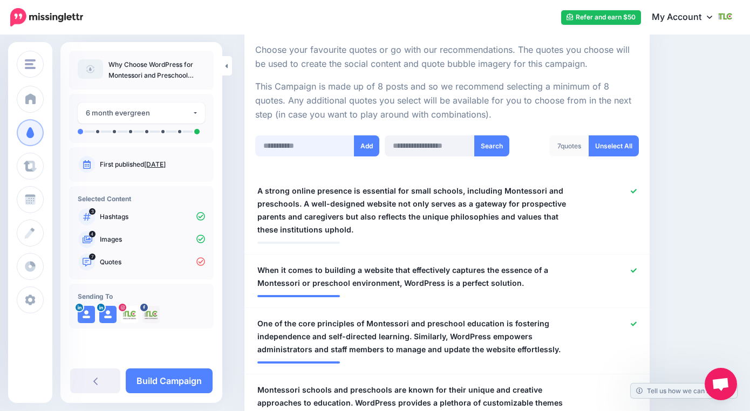
click at [304, 145] on input "text" at bounding box center [304, 145] width 99 height 21
paste input "**********"
type input "**********"
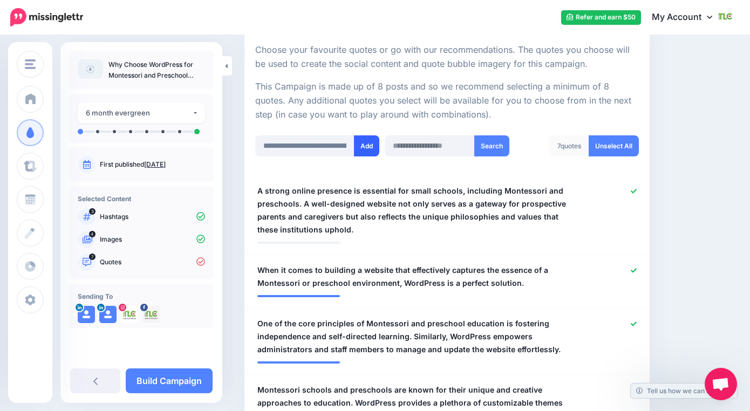
click at [360, 145] on button "Add" at bounding box center [366, 145] width 25 height 21
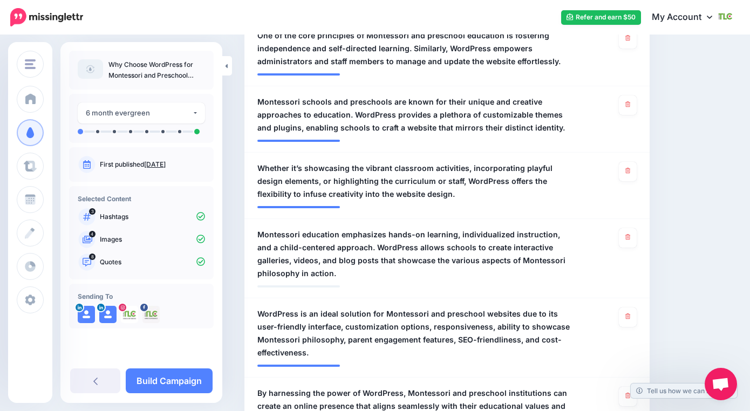
scroll to position [588, 0]
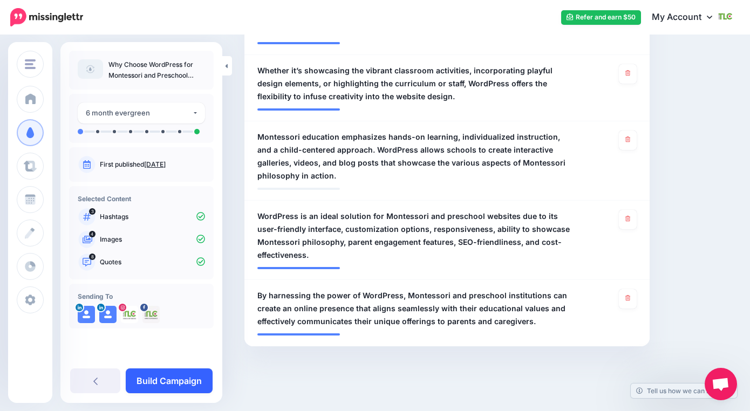
click at [193, 381] on link "Build Campaign" at bounding box center [169, 381] width 87 height 25
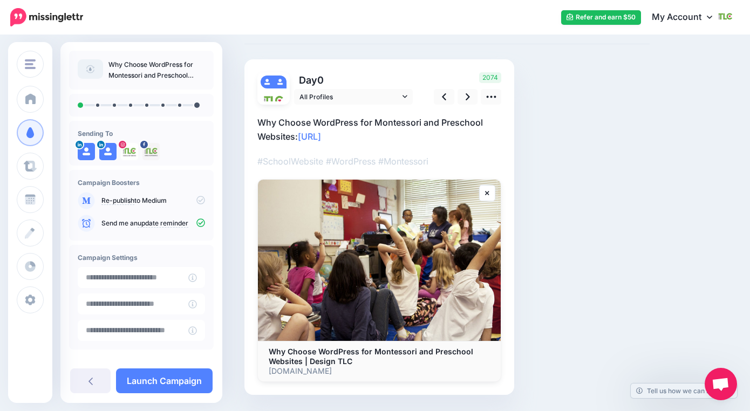
scroll to position [46, 0]
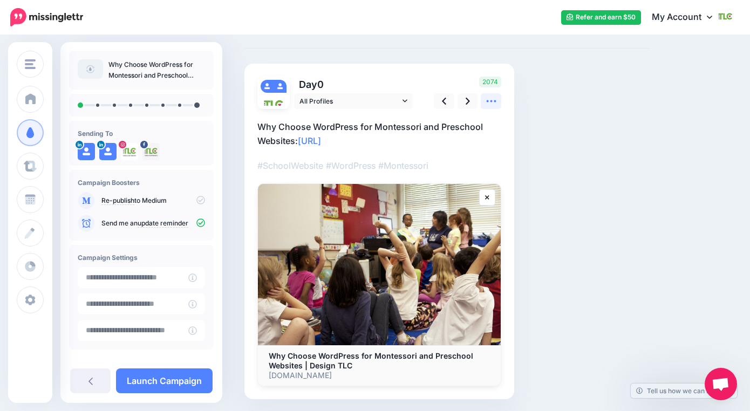
click at [498, 101] on link at bounding box center [491, 101] width 21 height 16
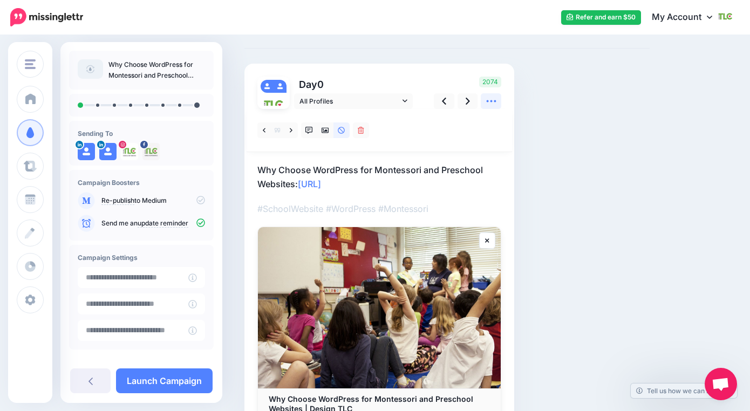
click at [498, 101] on link at bounding box center [491, 101] width 21 height 16
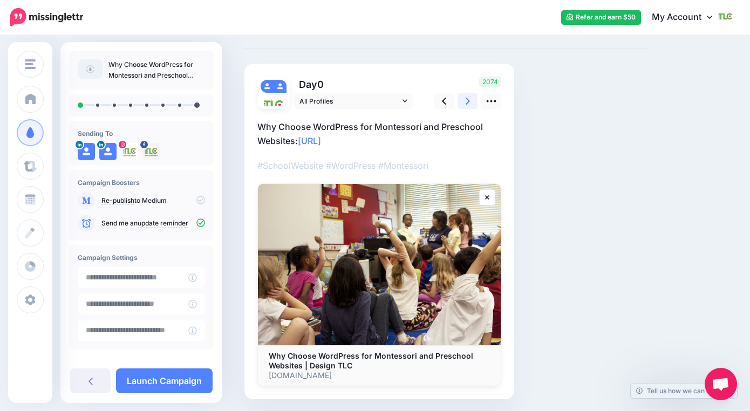
click at [470, 98] on link at bounding box center [468, 101] width 21 height 16
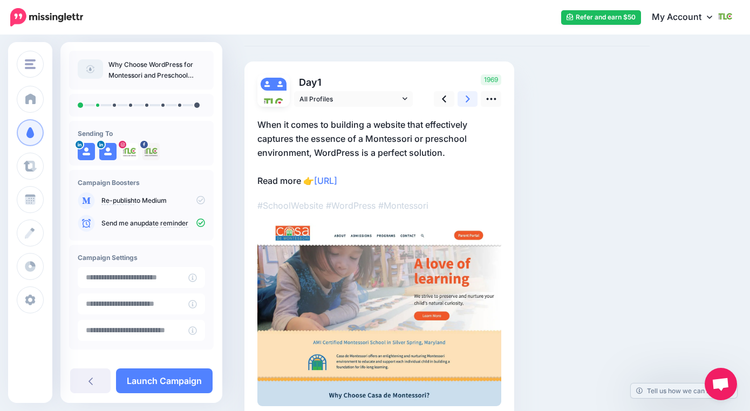
scroll to position [50, 0]
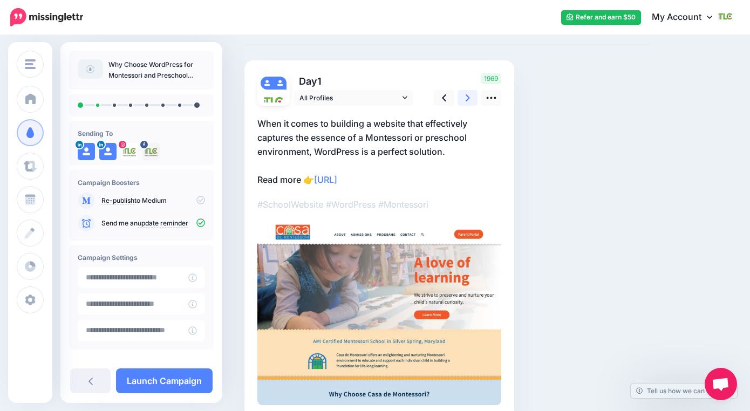
click at [464, 103] on link at bounding box center [468, 98] width 21 height 16
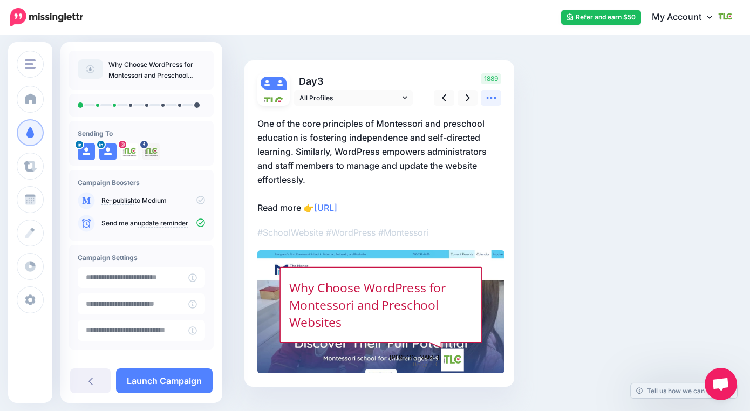
click at [489, 101] on icon at bounding box center [491, 97] width 11 height 11
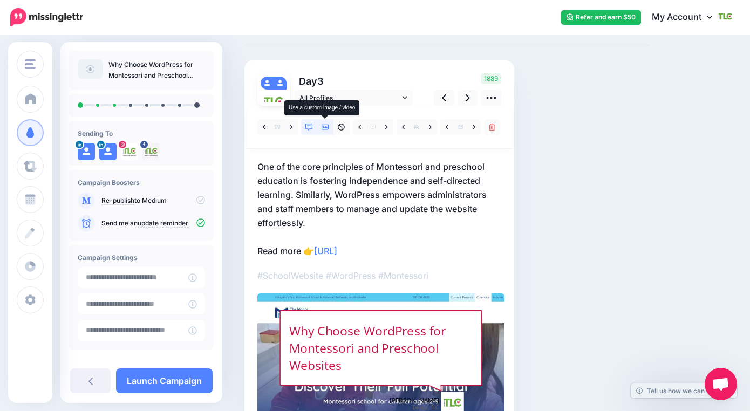
click at [324, 128] on icon at bounding box center [326, 127] width 8 height 5
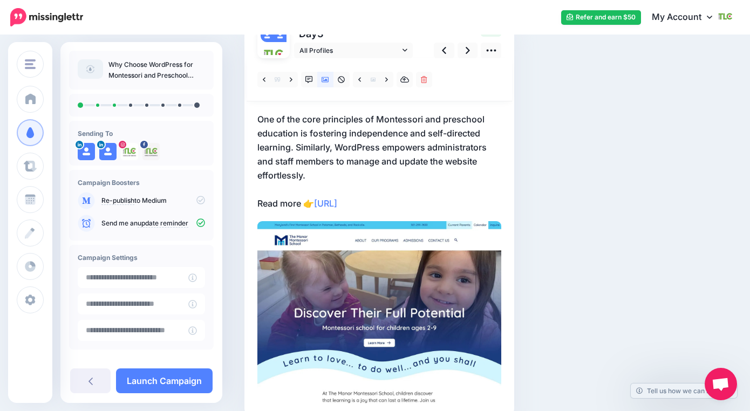
scroll to position [80, 0]
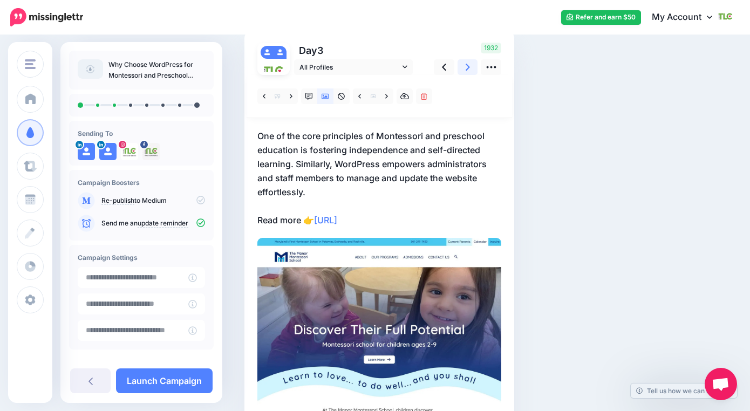
click at [469, 67] on icon at bounding box center [468, 67] width 4 height 11
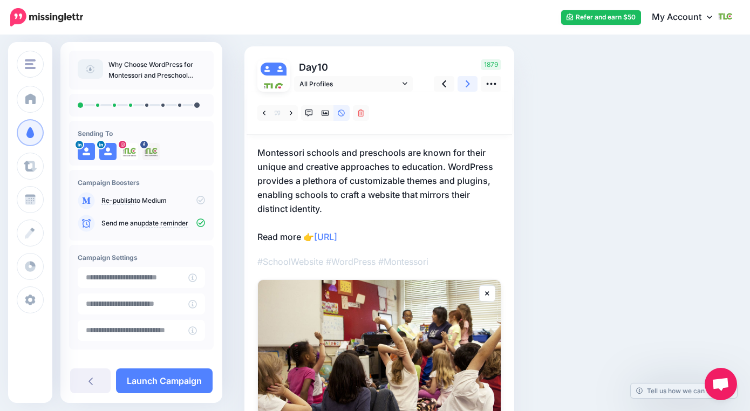
scroll to position [62, 0]
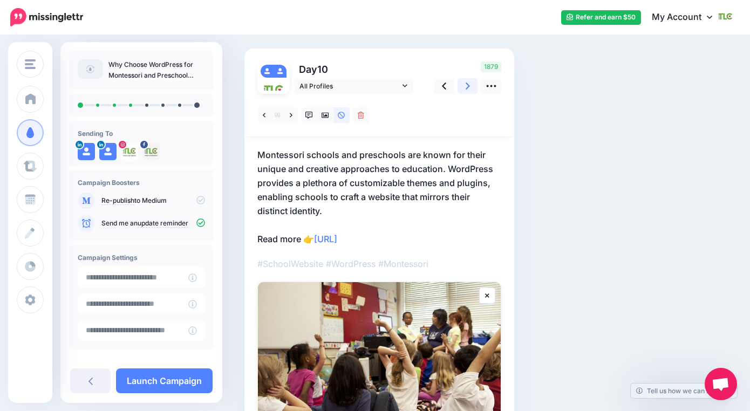
click at [467, 84] on icon at bounding box center [468, 86] width 4 height 7
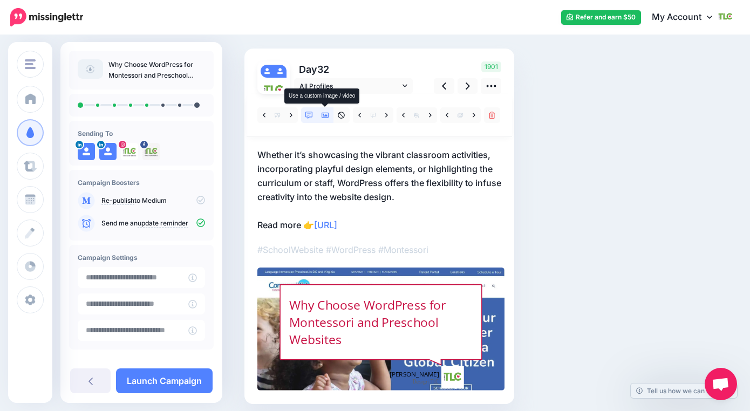
click at [324, 117] on icon at bounding box center [326, 116] width 8 height 8
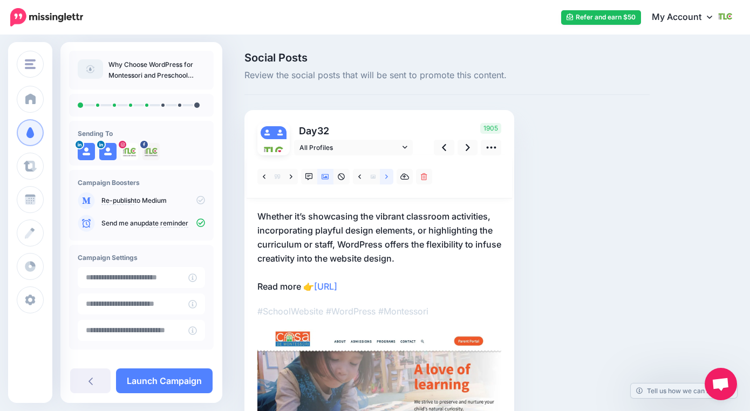
click at [387, 177] on icon at bounding box center [386, 176] width 3 height 4
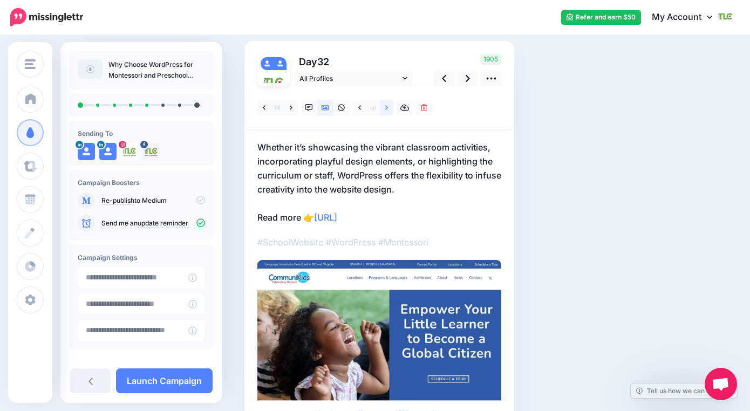
scroll to position [65, 0]
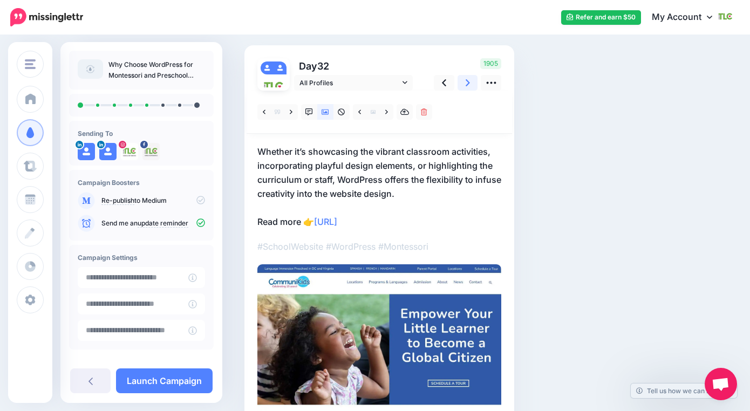
click at [464, 85] on link at bounding box center [468, 83] width 21 height 16
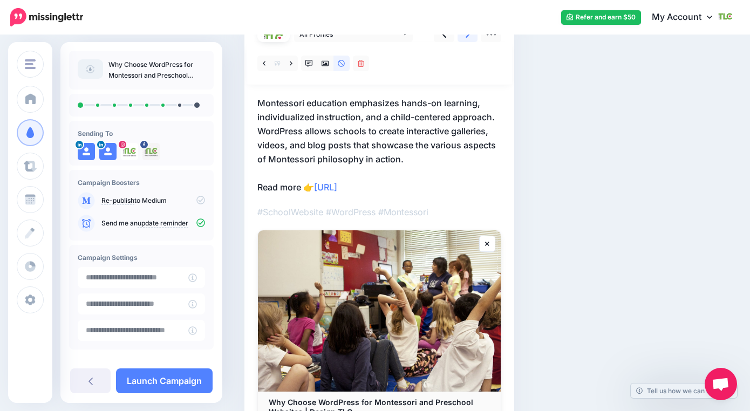
scroll to position [93, 0]
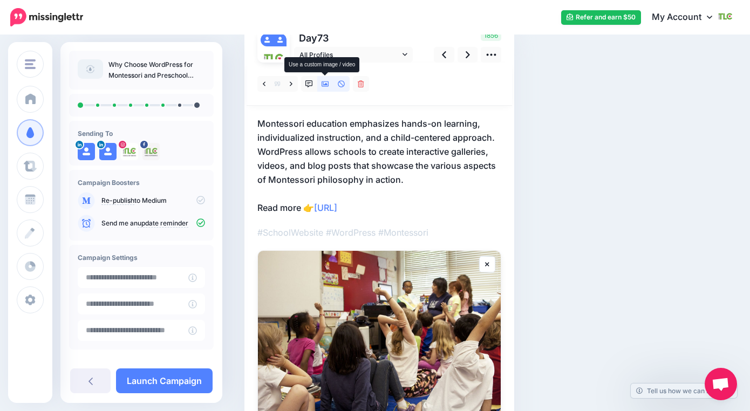
click at [330, 85] on link at bounding box center [325, 84] width 16 height 16
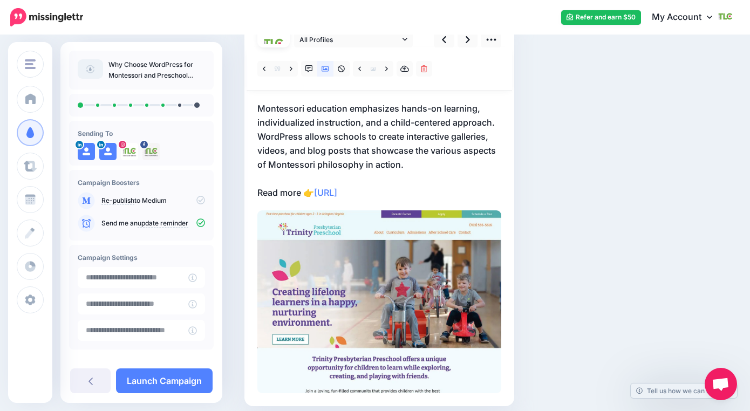
scroll to position [109, 0]
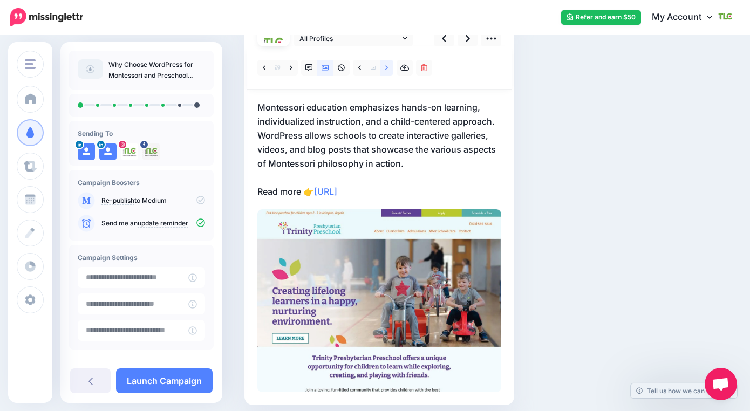
click at [385, 69] on icon at bounding box center [386, 68] width 3 height 8
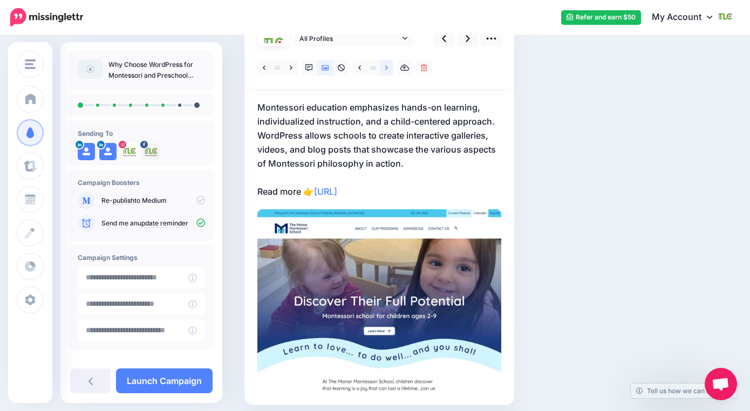
click at [390, 68] on link at bounding box center [386, 68] width 13 height 16
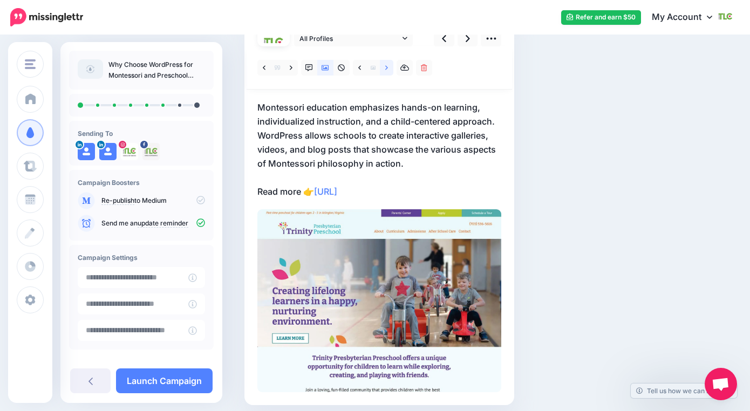
click at [390, 68] on link at bounding box center [386, 68] width 13 height 16
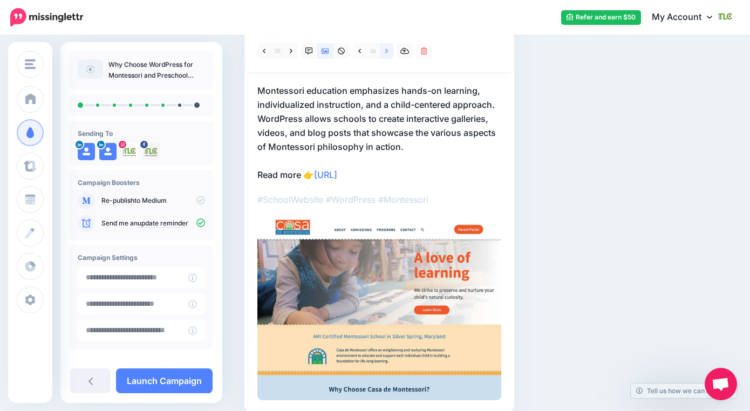
scroll to position [114, 0]
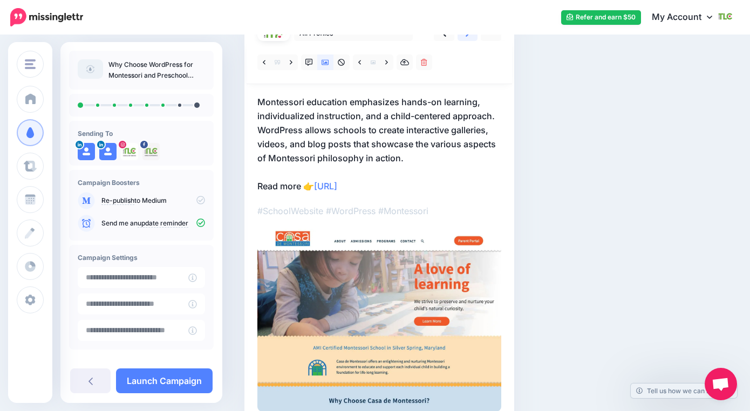
click at [466, 37] on icon at bounding box center [468, 33] width 4 height 11
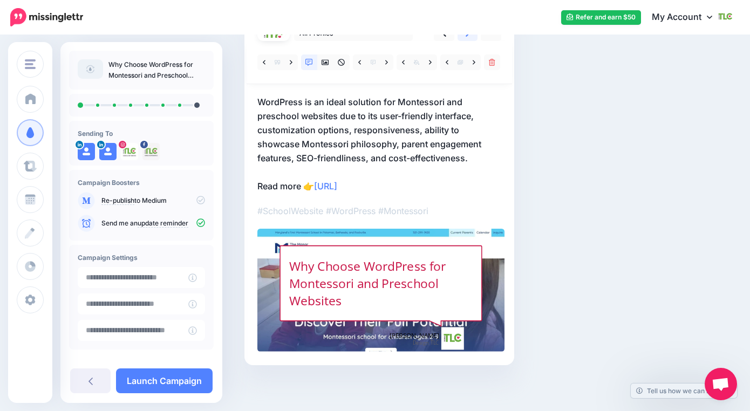
scroll to position [89, 0]
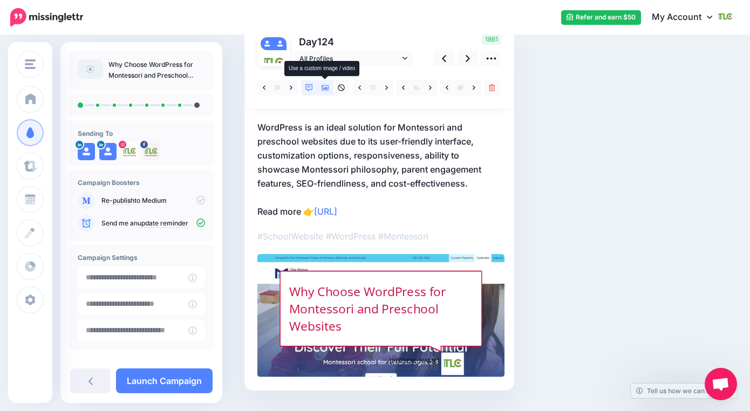
click at [324, 85] on icon at bounding box center [326, 87] width 8 height 5
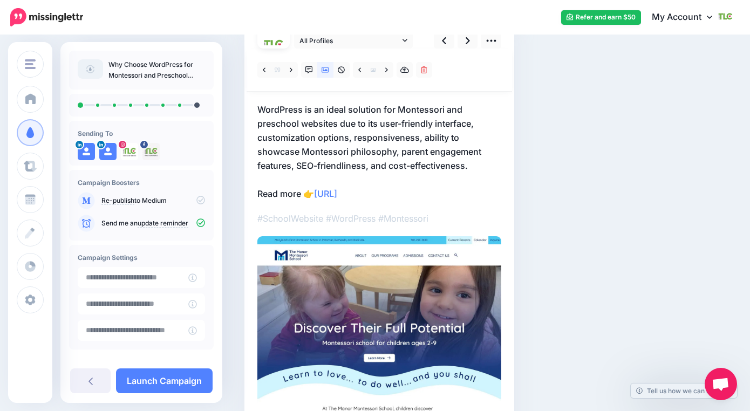
scroll to position [109, 0]
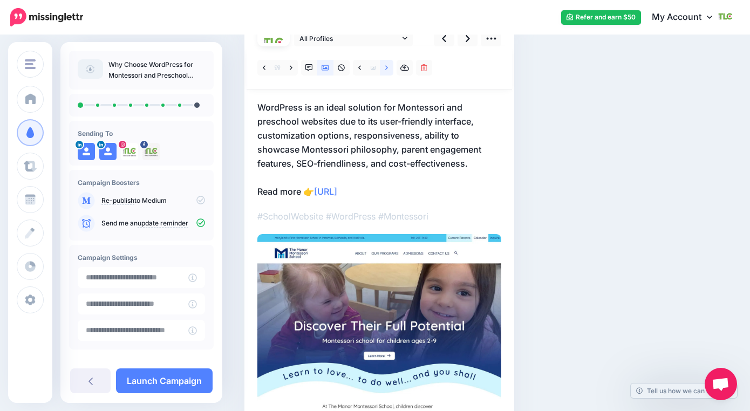
click at [384, 69] on link at bounding box center [386, 68] width 13 height 16
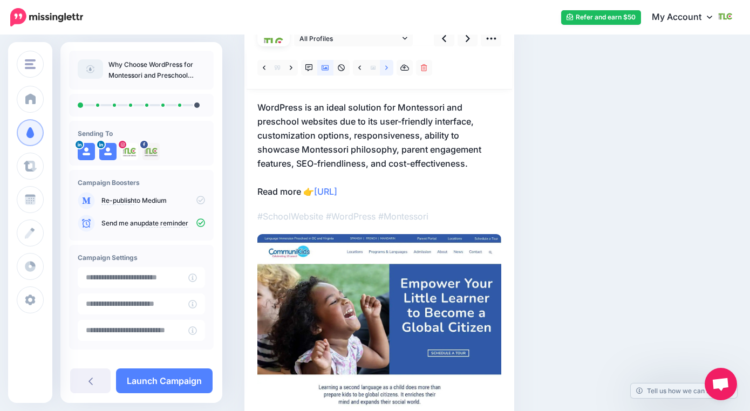
click at [384, 69] on link at bounding box center [386, 68] width 13 height 16
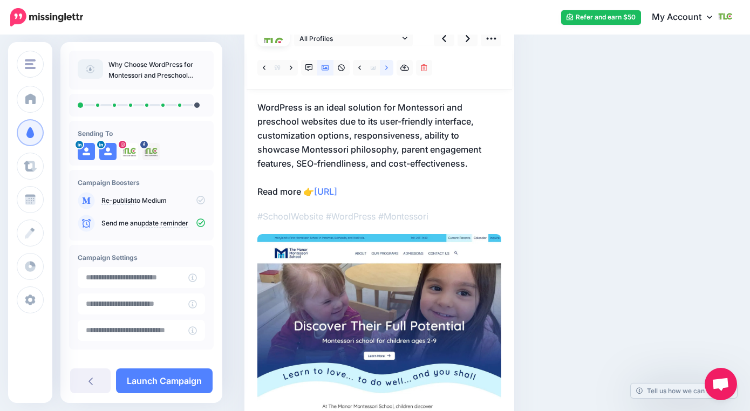
click at [384, 69] on link at bounding box center [386, 68] width 13 height 16
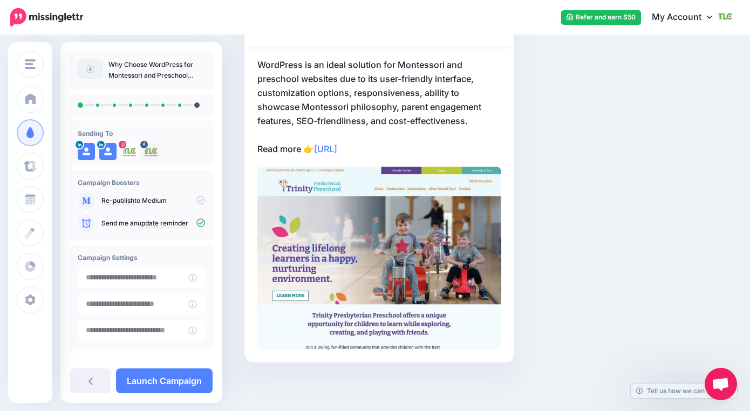
scroll to position [101, 0]
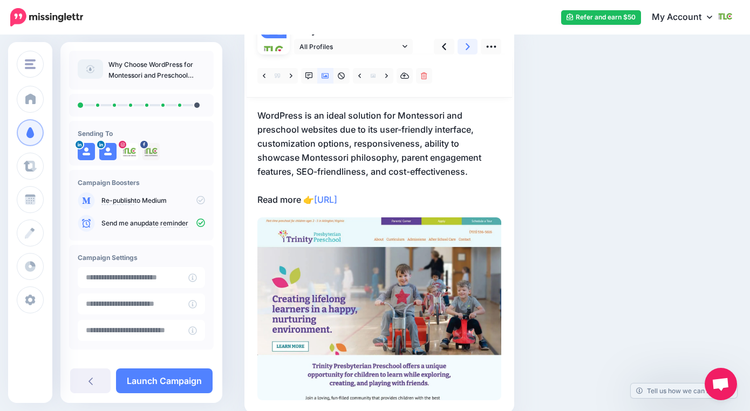
click at [462, 48] on link at bounding box center [468, 47] width 21 height 16
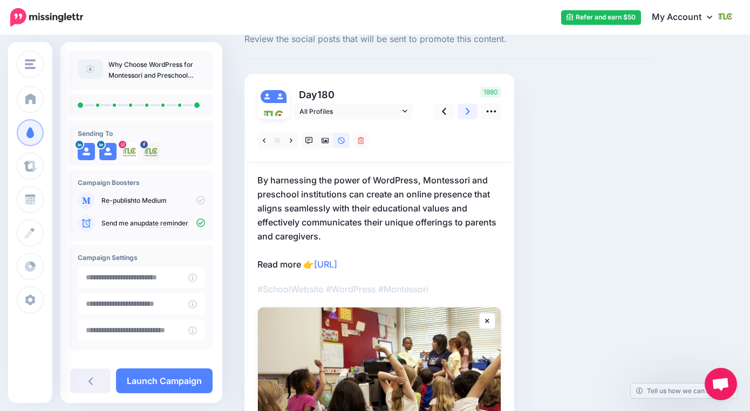
scroll to position [36, 0]
click at [467, 107] on icon at bounding box center [468, 111] width 4 height 11
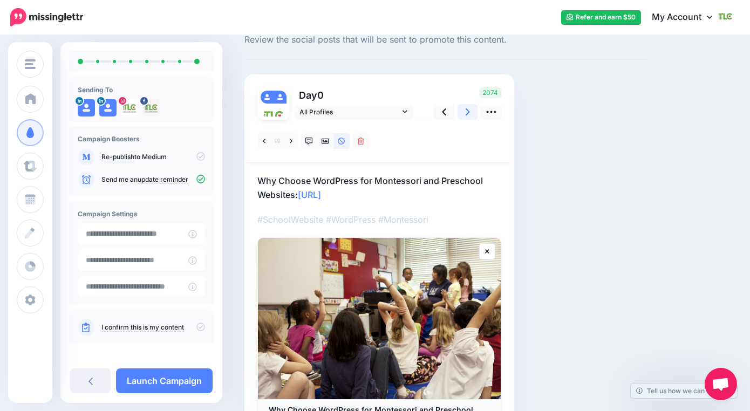
scroll to position [50, 0]
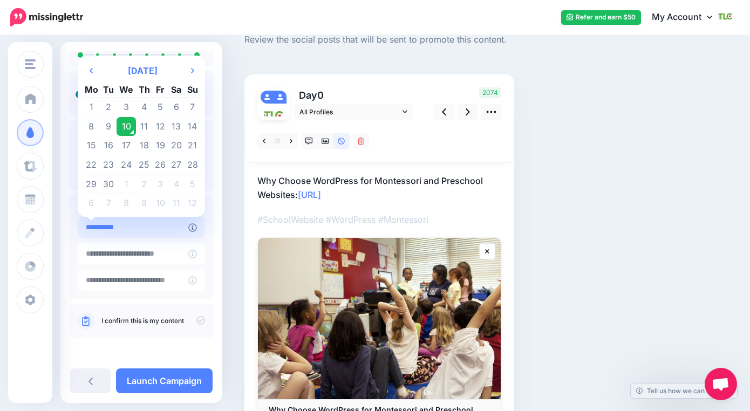
click at [173, 229] on input "**********" at bounding box center [133, 227] width 111 height 21
click at [191, 73] on icon "Next Month" at bounding box center [192, 70] width 3 height 9
click at [143, 149] on td "16" at bounding box center [144, 145] width 17 height 19
type input "**********"
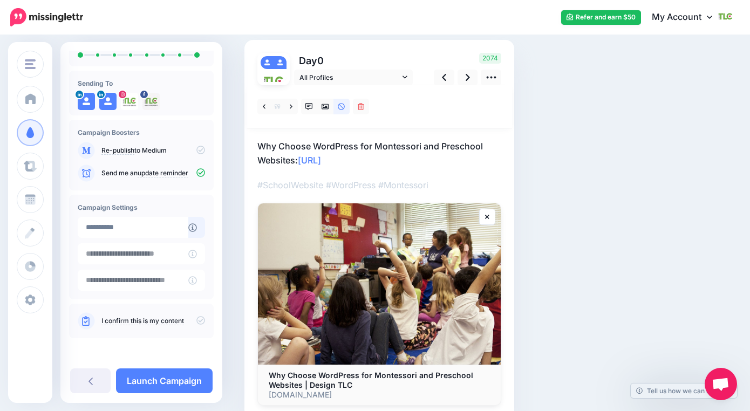
scroll to position [77, 0]
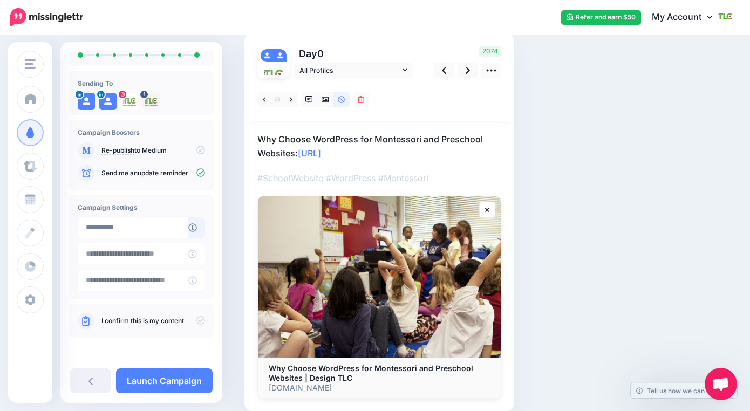
click at [197, 320] on icon at bounding box center [201, 320] width 9 height 9
click at [175, 387] on link "Launch Campaign" at bounding box center [164, 381] width 97 height 25
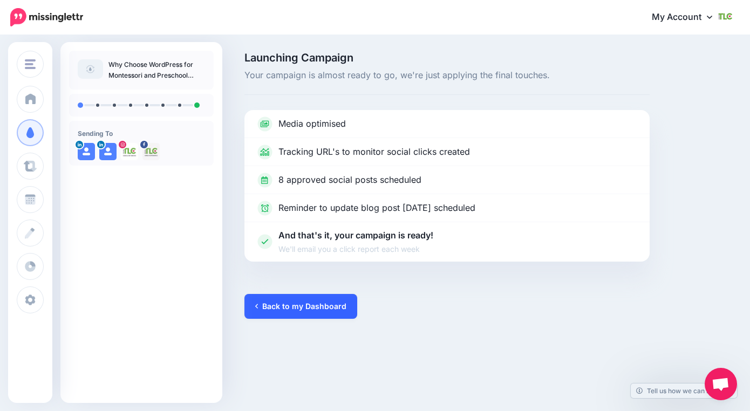
click at [321, 308] on link "Back to my Dashboard" at bounding box center [301, 306] width 113 height 25
